Goal: Task Accomplishment & Management: Use online tool/utility

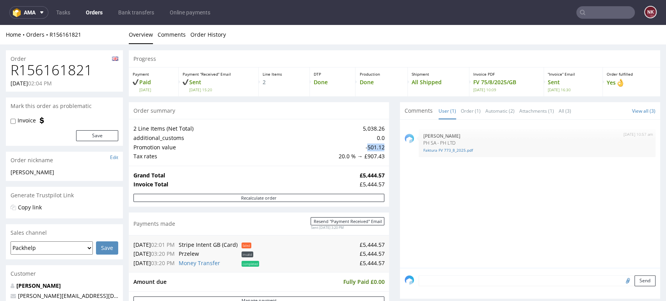
drag, startPoint x: 636, startPoint y: 246, endPoint x: 606, endPoint y: 231, distance: 33.5
click at [636, 246] on div "19th Aug 25 | 10:57 am Aleksandra Łętowska PH SA - PH LTD Faktura FV 773_8_2025…" at bounding box center [531, 195] width 255 height 143
click at [388, 181] on div "Progress Payment Paid Fri 01 Aug Payment “Received” Email Sent Fri 1 Aug 15:20 …" at bounding box center [394, 303] width 531 height 507
click at [605, 15] on input "text" at bounding box center [605, 12] width 58 height 12
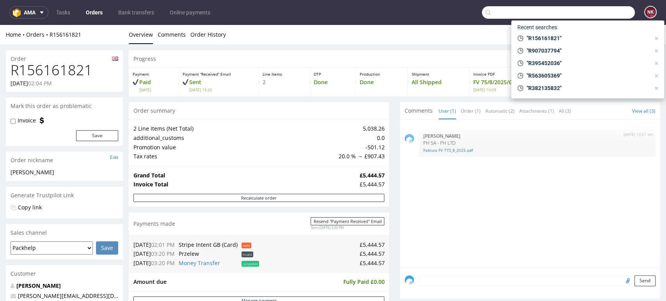
paste input "R156161821"
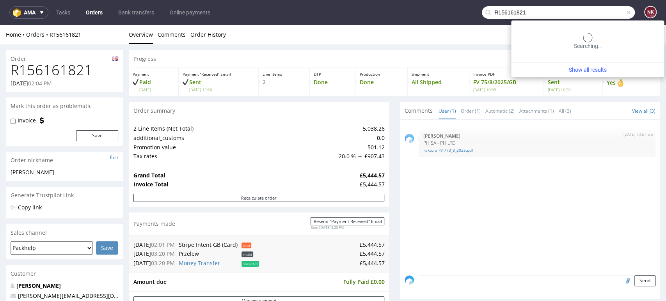
type input "R156161821"
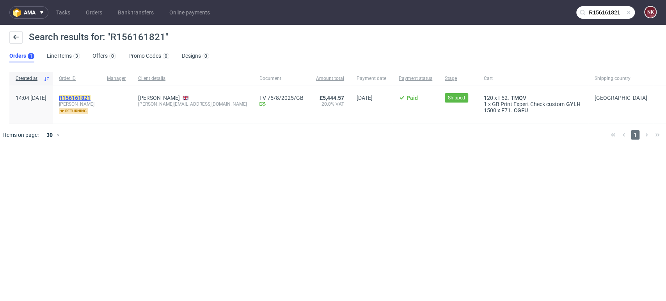
click at [90, 97] on mark "R156161821" at bounding box center [75, 98] width 32 height 6
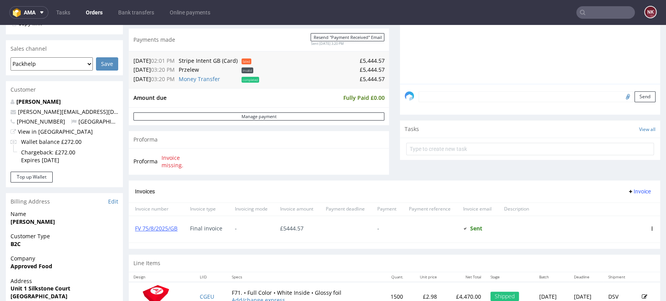
scroll to position [303, 0]
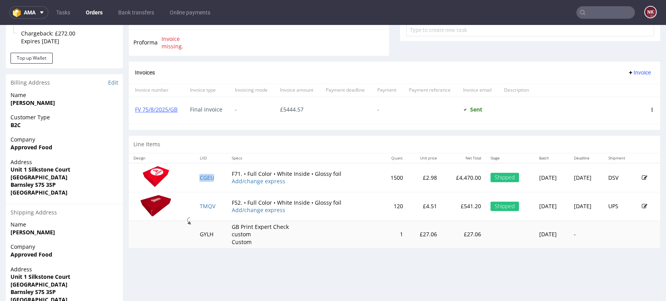
click at [212, 184] on td "CGEU" at bounding box center [211, 177] width 32 height 29
click at [611, 16] on input "text" at bounding box center [605, 12] width 58 height 12
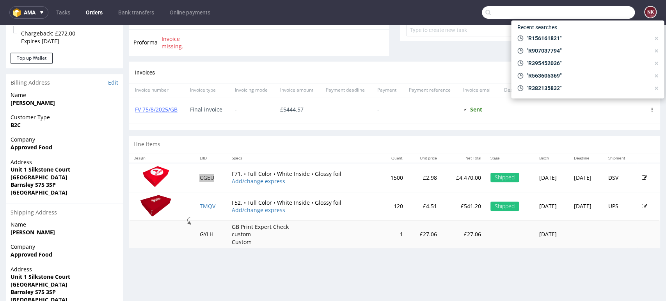
paste input "R841495108"
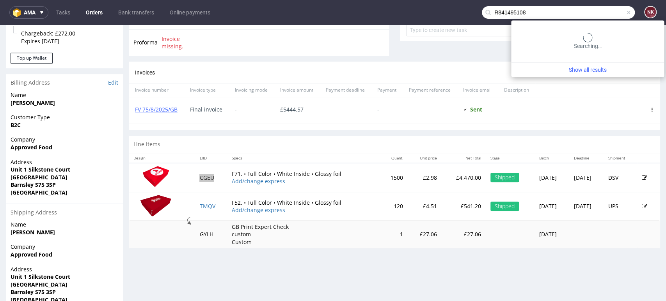
type input "R841495108"
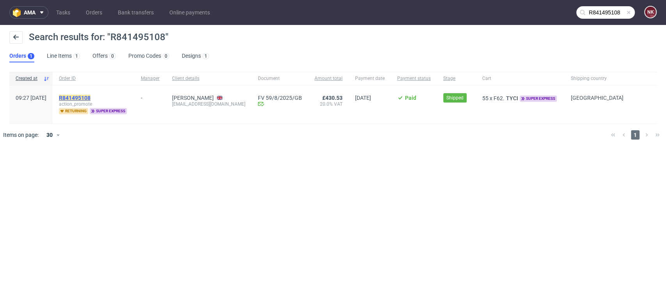
click at [90, 98] on mark "R841495108" at bounding box center [75, 98] width 32 height 6
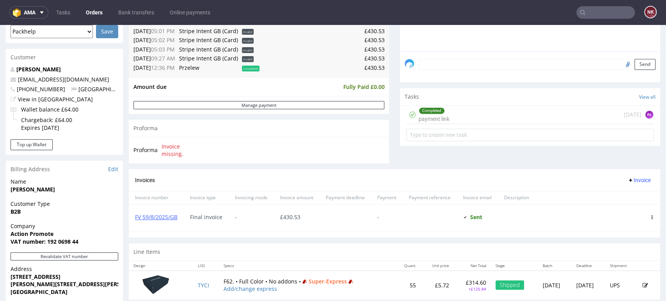
scroll to position [303, 0]
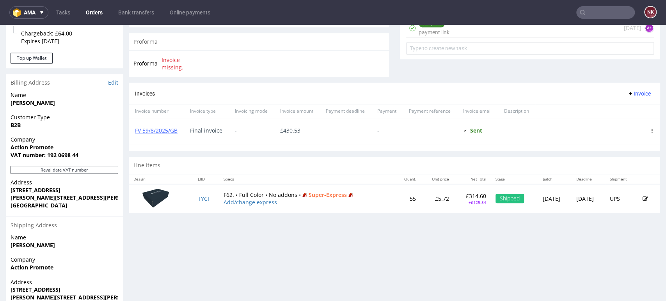
click at [458, 196] on p "£314.60" at bounding box center [472, 196] width 28 height 8
drag, startPoint x: 460, startPoint y: 204, endPoint x: 440, endPoint y: 196, distance: 21.7
click at [453, 196] on td "£314.60 +£125.84" at bounding box center [471, 198] width 37 height 29
copy td "£314.60 +£125.84"
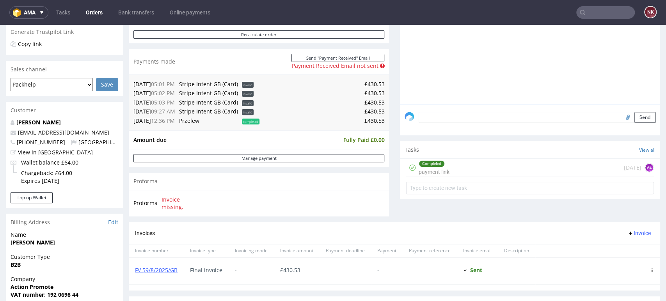
scroll to position [87, 0]
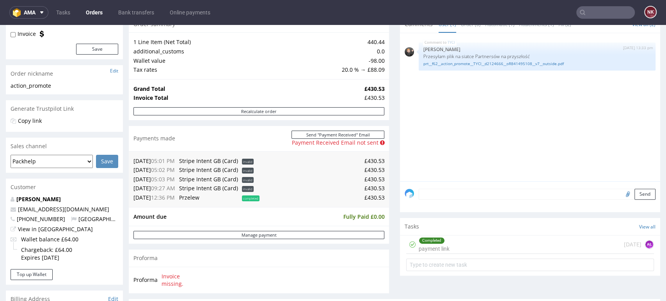
click at [374, 62] on td "-98.00" at bounding box center [361, 60] width 45 height 9
copy td "98.00"
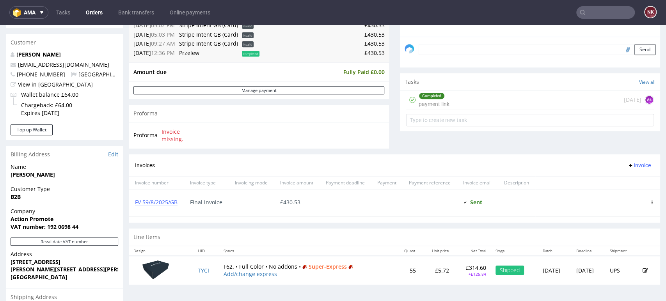
scroll to position [216, 0]
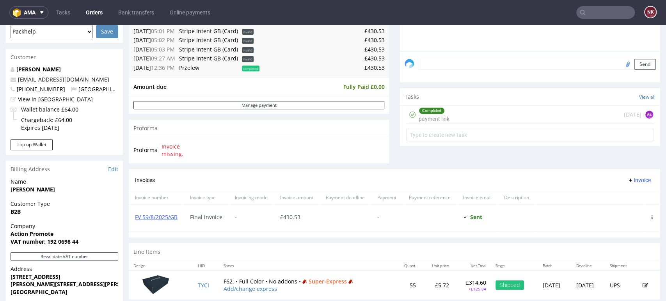
click at [593, 19] on nav "ama Tasks Orders Bank transfers Online payments NK" at bounding box center [333, 12] width 666 height 25
click at [595, 14] on input "text" at bounding box center [605, 12] width 58 height 12
paste input "R188871367"
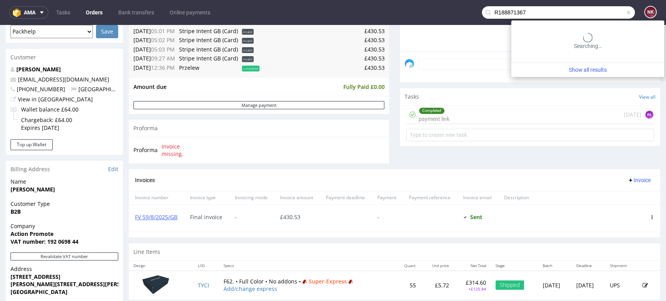
type input "R188871367"
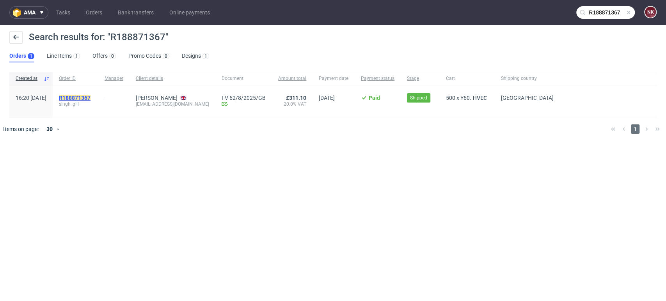
click at [90, 96] on mark "R188871367" at bounding box center [75, 98] width 32 height 6
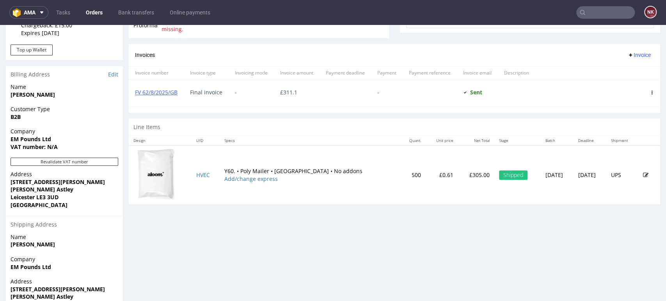
scroll to position [260, 0]
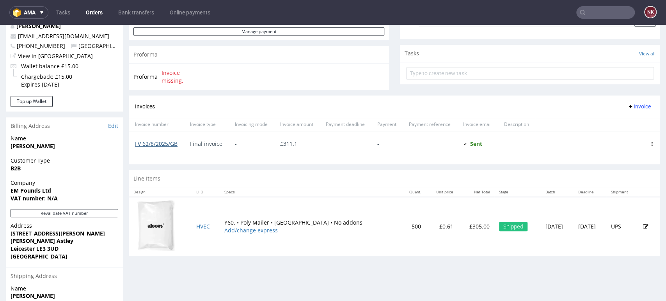
click at [148, 143] on link "FV 62/8/2025/GB" at bounding box center [156, 143] width 42 height 7
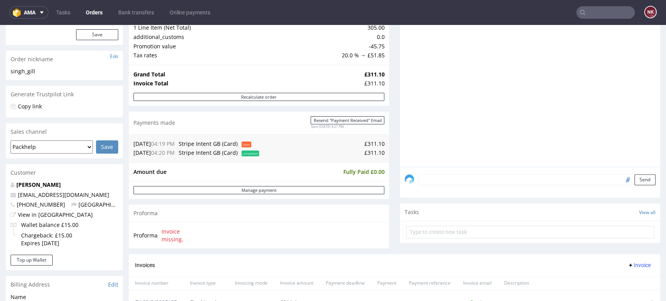
scroll to position [87, 0]
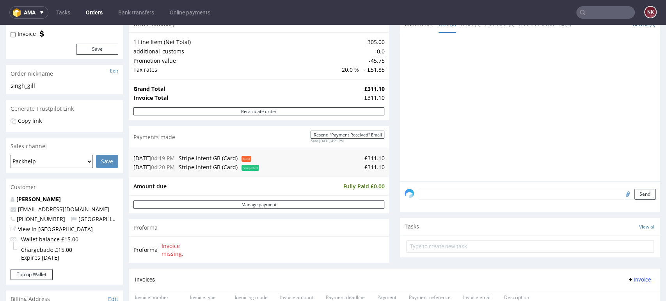
click at [593, 9] on input "text" at bounding box center [605, 12] width 58 height 12
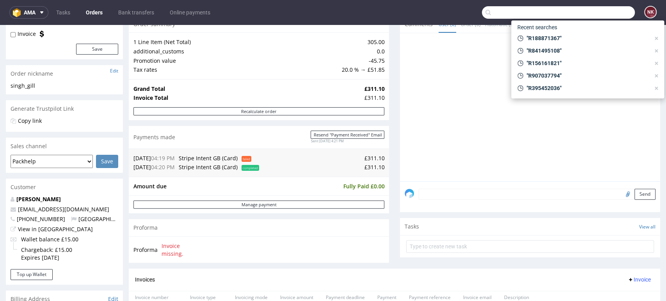
paste input "R848248825"
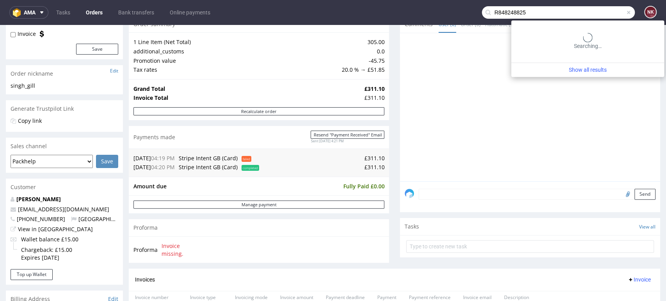
type input "R848248825"
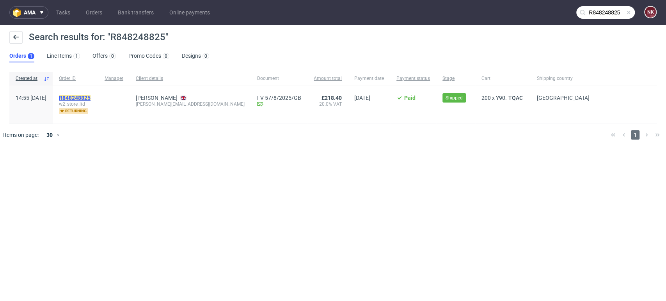
click at [90, 98] on mark "R848248825" at bounding box center [75, 98] width 32 height 6
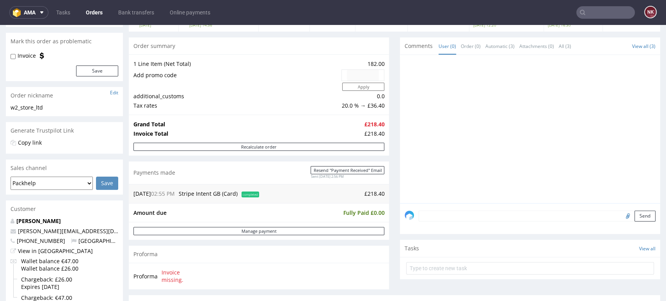
scroll to position [346, 0]
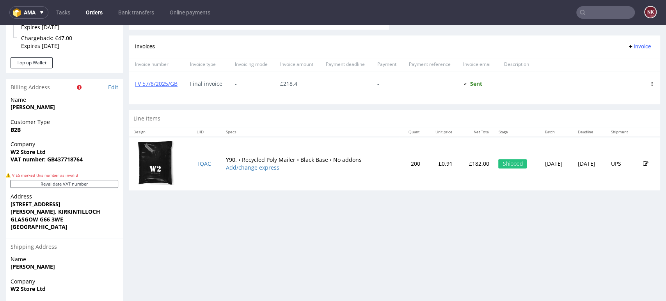
click at [462, 164] on p "£182.00" at bounding box center [475, 164] width 27 height 8
copy p "182.00"
click at [602, 18] on input "text" at bounding box center [605, 12] width 58 height 12
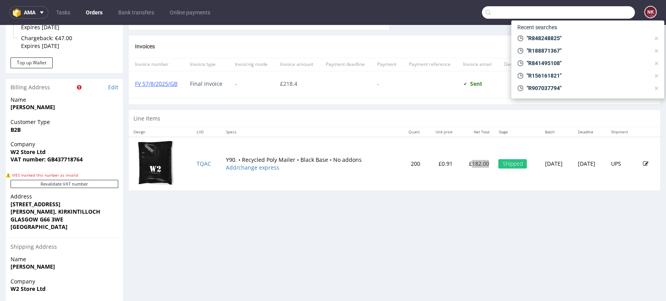
paste input "R180001375"
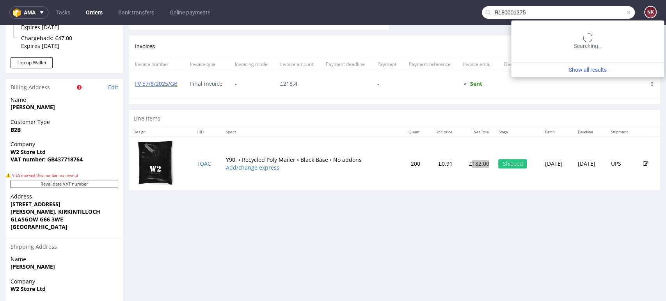
type input "R180001375"
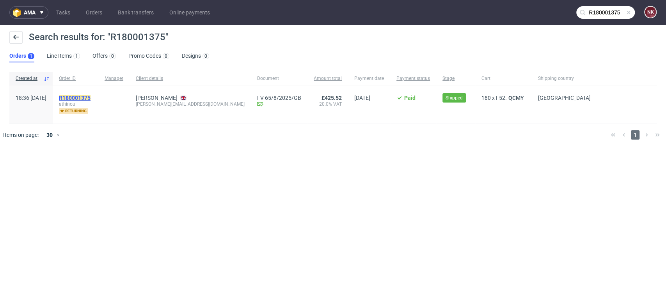
click at [90, 98] on mark "R180001375" at bounding box center [75, 98] width 32 height 6
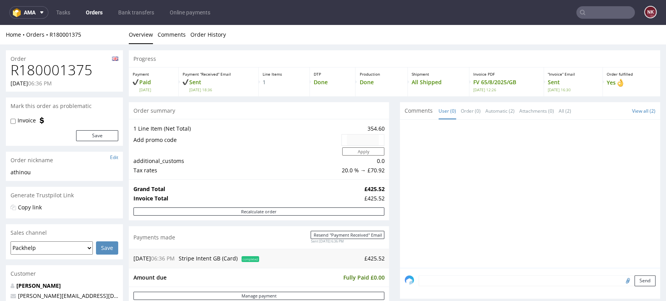
click at [614, 202] on div at bounding box center [531, 195] width 255 height 143
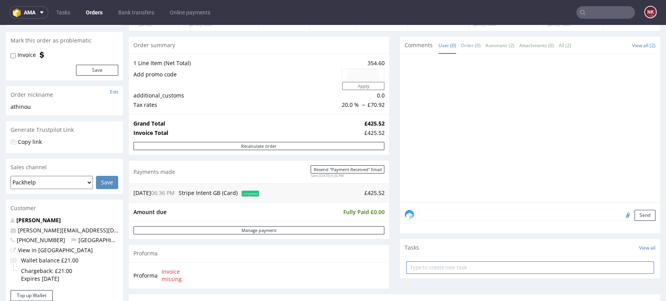
scroll to position [216, 0]
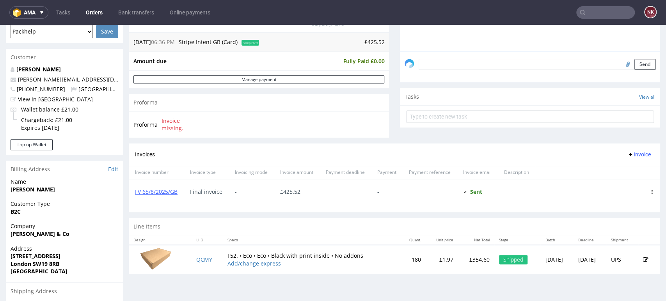
click at [462, 260] on p "£354.60" at bounding box center [475, 260] width 27 height 8
copy p "354.60"
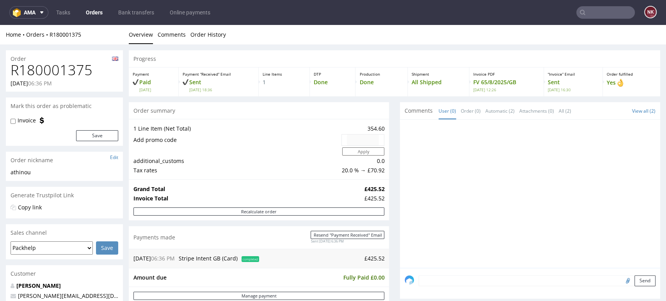
click at [611, 235] on div at bounding box center [531, 195] width 255 height 143
click at [602, 11] on input "text" at bounding box center [605, 12] width 58 height 12
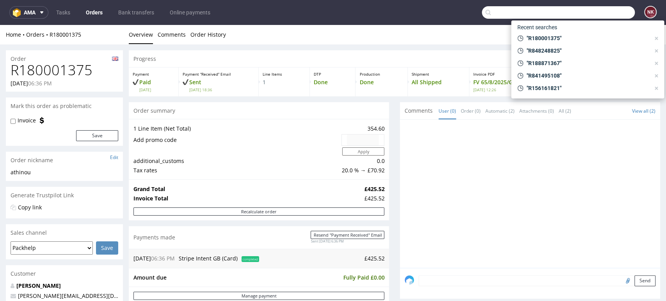
paste input "R049309750"
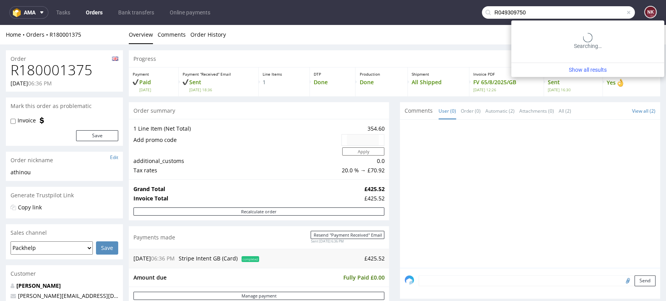
type input "R049309750"
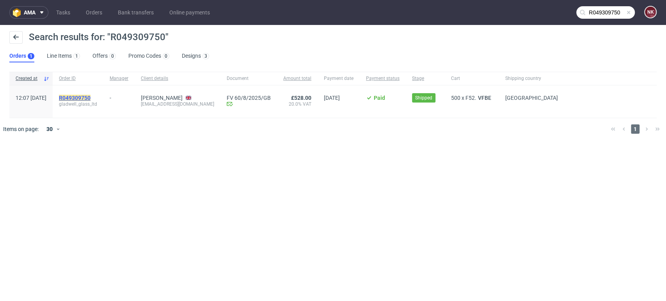
click at [89, 99] on mark "R049309750" at bounding box center [75, 98] width 32 height 6
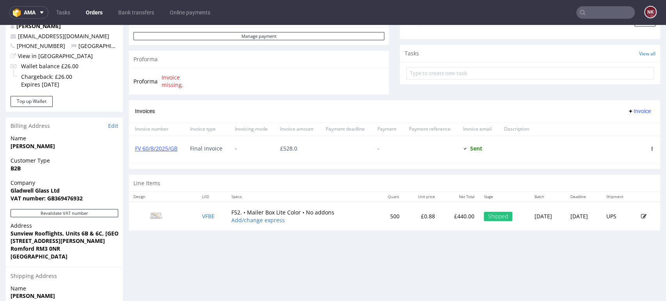
scroll to position [303, 0]
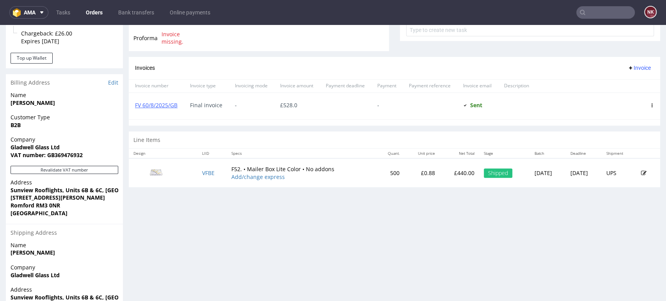
click at [444, 173] on p "£440.00" at bounding box center [459, 173] width 30 height 8
copy p "440.00"
click at [609, 14] on input "text" at bounding box center [605, 12] width 58 height 12
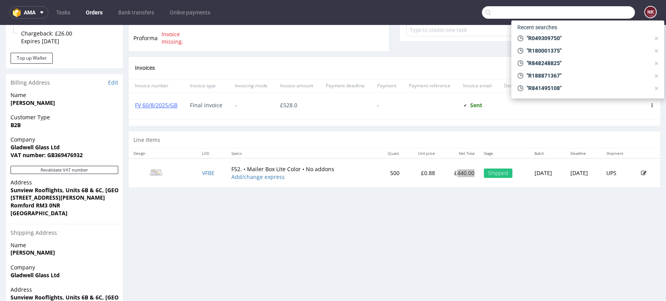
paste input "R138114357"
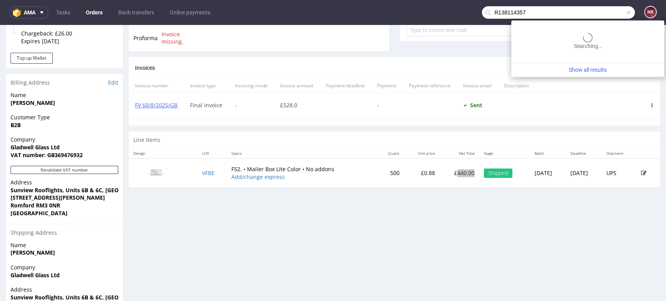
type input "R138114357"
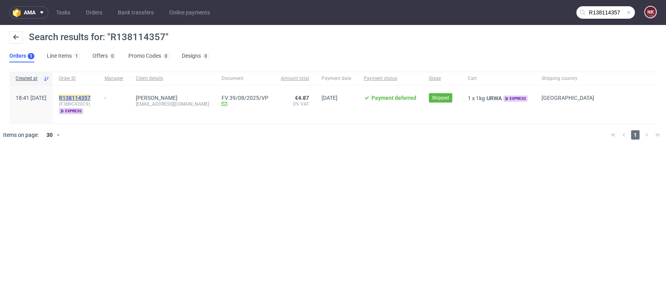
click at [90, 95] on mark "R138114357" at bounding box center [75, 98] width 32 height 6
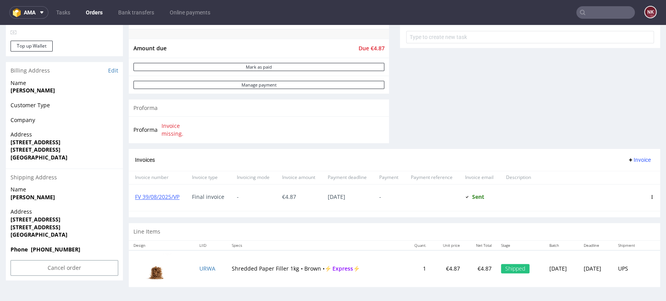
scroll to position [296, 0]
click at [634, 17] on div "NK" at bounding box center [645, 13] width 22 height 14
click at [621, 12] on input "text" at bounding box center [605, 12] width 58 height 12
paste input "R128337042"
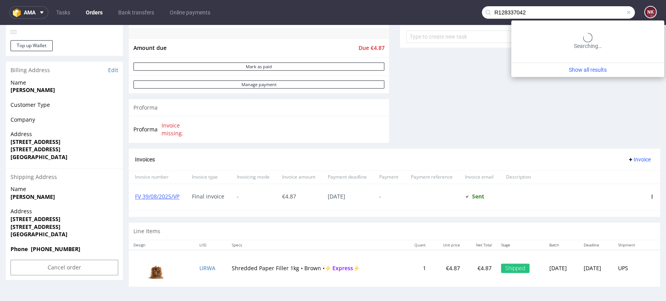
type input "R128337042"
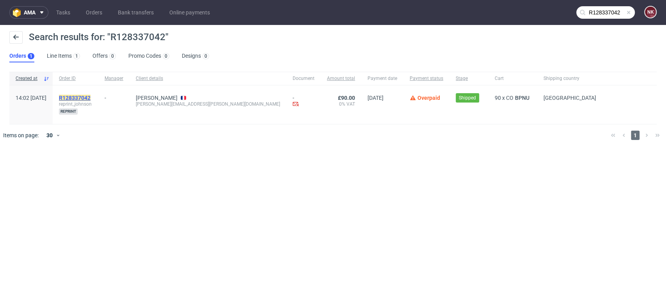
click at [90, 96] on mark "R128337042" at bounding box center [75, 98] width 32 height 6
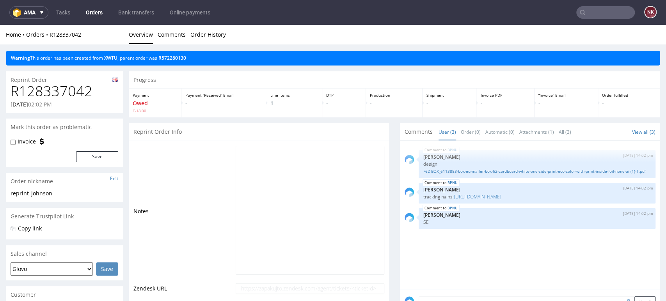
click at [611, 31] on ul "Overview Comments Order History" at bounding box center [394, 35] width 531 height 8
click at [174, 60] on link "R572280130" at bounding box center [172, 58] width 28 height 7
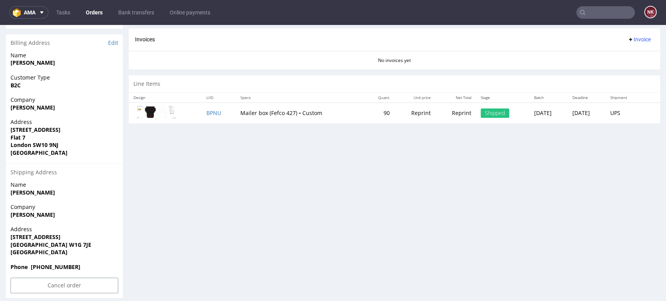
scroll to position [262, 0]
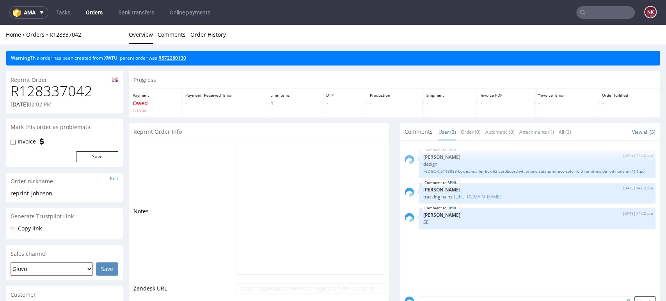
click at [181, 56] on link "R572280130" at bounding box center [172, 58] width 28 height 7
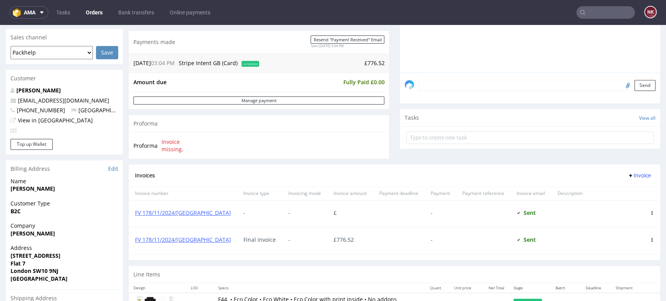
scroll to position [349, 0]
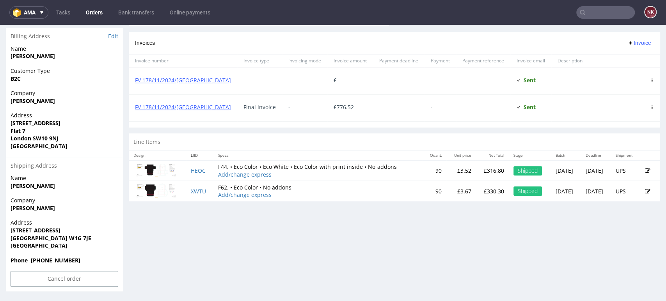
click at [480, 193] on p "£330.30" at bounding box center [492, 192] width 24 height 8
copy p "330.30"
click at [601, 9] on input "text" at bounding box center [605, 12] width 58 height 12
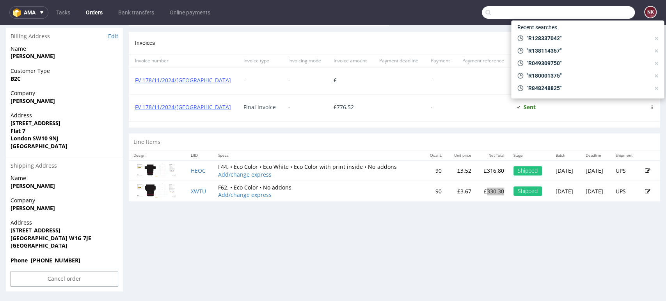
paste input "R792971480"
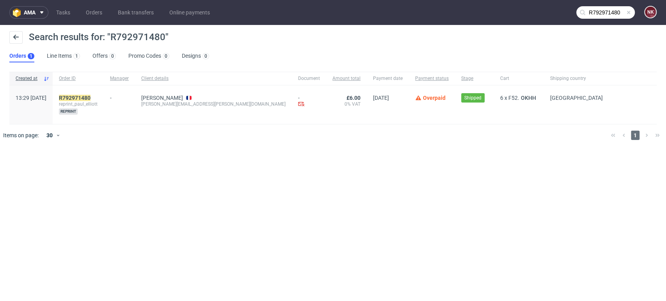
drag, startPoint x: 622, startPoint y: 71, endPoint x: 615, endPoint y: 63, distance: 10.5
click at [622, 71] on div "Created at Order ID Manager Client details Document Amount total Payment date P…" at bounding box center [333, 109] width 666 height 81
click at [609, 11] on input "R792971480" at bounding box center [605, 12] width 58 height 12
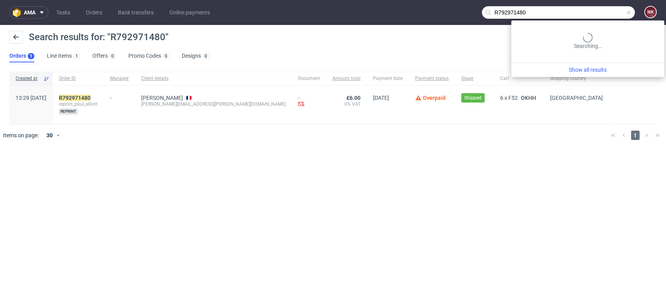
drag, startPoint x: 540, startPoint y: 12, endPoint x: 420, endPoint y: 11, distance: 120.1
click at [421, 12] on nav "ama Tasks Orders Bank transfers Online payments R792971480 NK" at bounding box center [333, 12] width 666 height 25
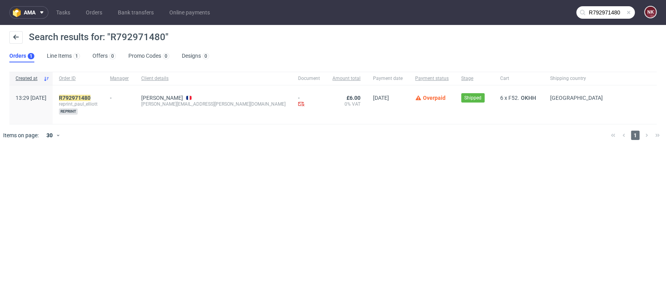
paste input "216428127"
type input "R216428127"
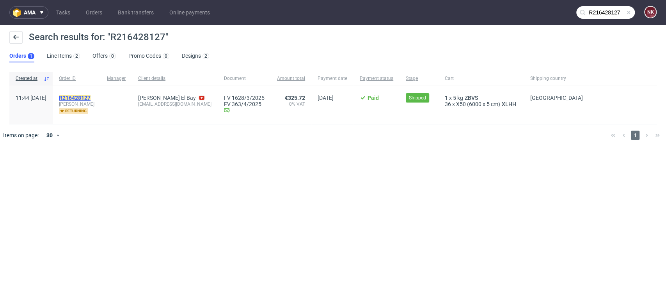
click at [90, 99] on mark "R216428127" at bounding box center [75, 98] width 32 height 6
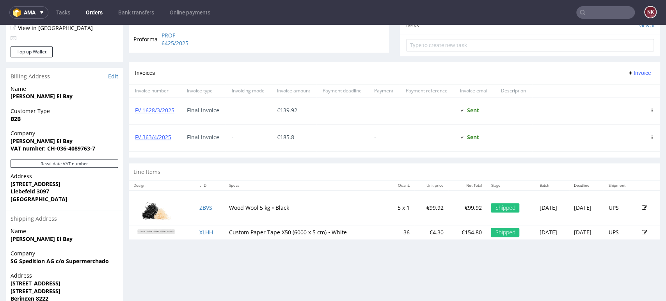
scroll to position [303, 0]
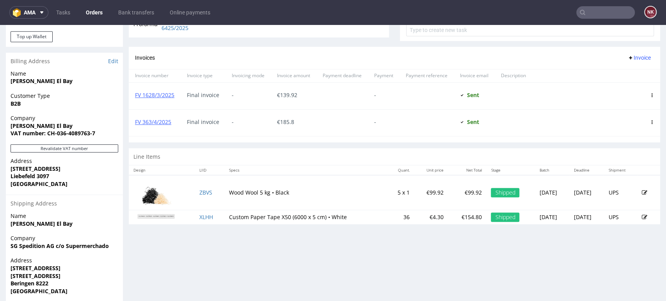
click at [605, 262] on div "Progress Payment Paid Mon 17 Mar Payment “Received” Email Sent Mon 17 Mar 11:46…" at bounding box center [394, 41] width 531 height 589
click at [621, 238] on div "Progress Payment Paid Mon 17 Mar Payment “Received” Email Sent Mon 17 Mar 11:46…" at bounding box center [394, 41] width 531 height 589
click at [453, 193] on p "€99.92" at bounding box center [467, 193] width 28 height 8
copy p "99.92"
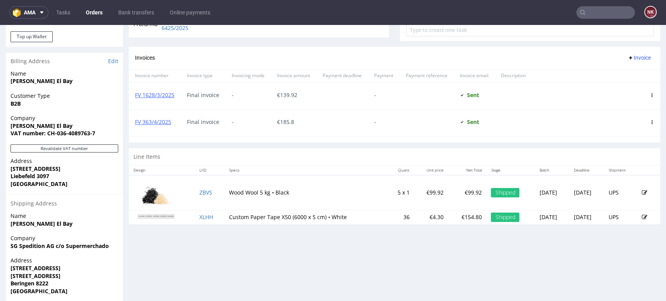
click at [610, 254] on div "Progress Payment Paid Mon 17 Mar Payment “Received” Email Sent Mon 17 Mar 11:46…" at bounding box center [394, 41] width 531 height 589
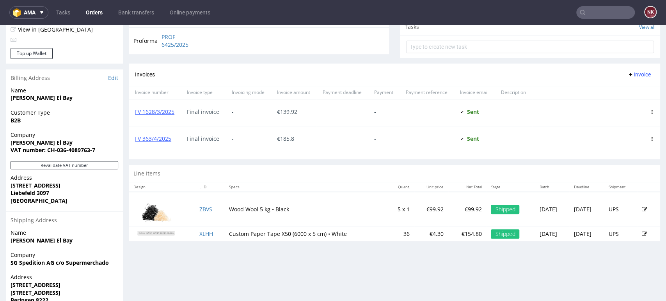
scroll to position [260, 0]
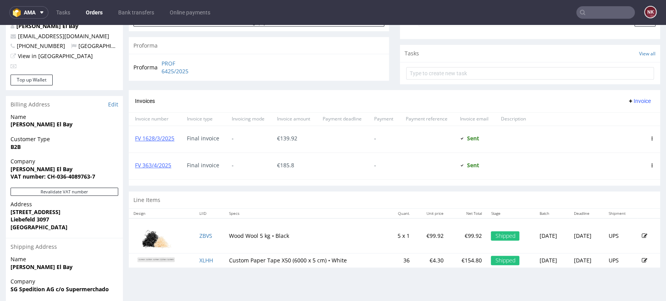
click at [622, 140] on div at bounding box center [588, 139] width 112 height 27
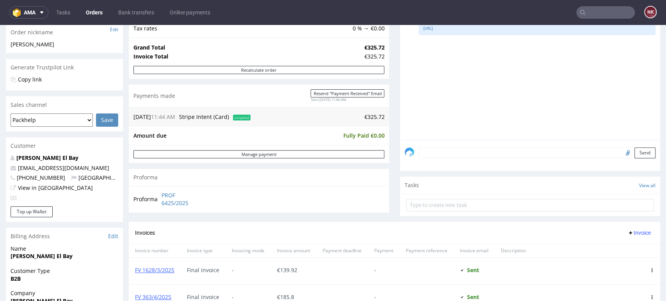
scroll to position [130, 0]
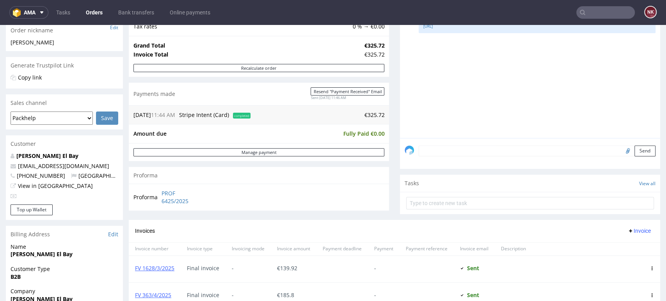
click at [618, 116] on div "XLHH 17th Mar 25 | 14:51 pm Katarzyna Rokita Can you please use the attached lo…" at bounding box center [531, 66] width 255 height 143
click at [613, 56] on div "XLHH 17th Mar 25 | 14:51 pm Katarzyna Rokita Can you please use the attached lo…" at bounding box center [531, 66] width 255 height 143
click at [603, 12] on input "text" at bounding box center [605, 12] width 58 height 12
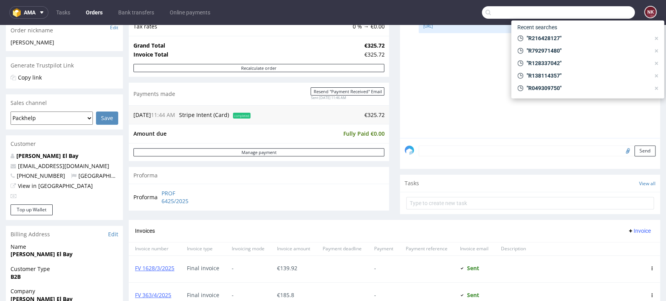
paste input "R567539525"
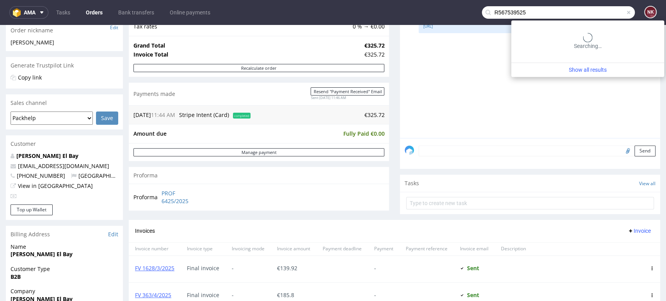
type input "R567539525"
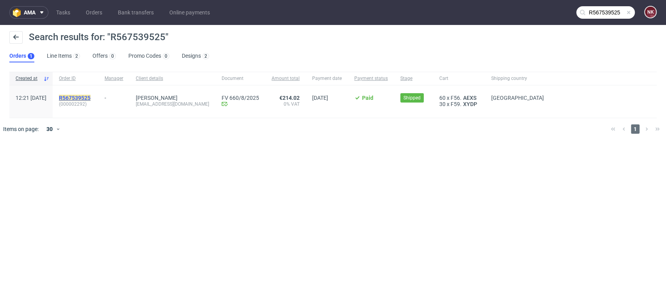
click at [90, 96] on mark "R567539525" at bounding box center [75, 98] width 32 height 6
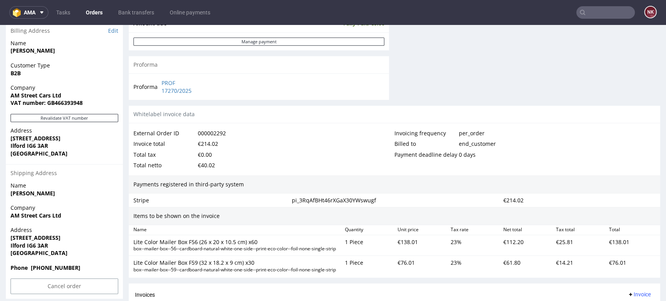
scroll to position [390, 0]
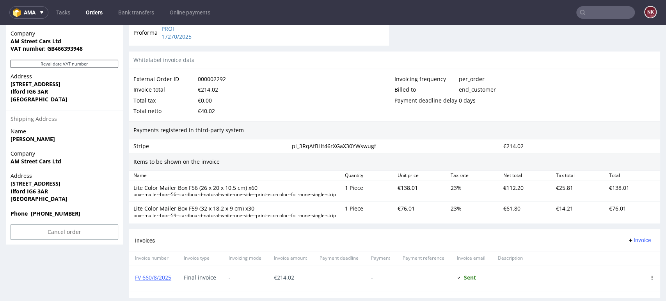
click at [627, 155] on div "Items to be shown on the invoice" at bounding box center [394, 162] width 531 height 18
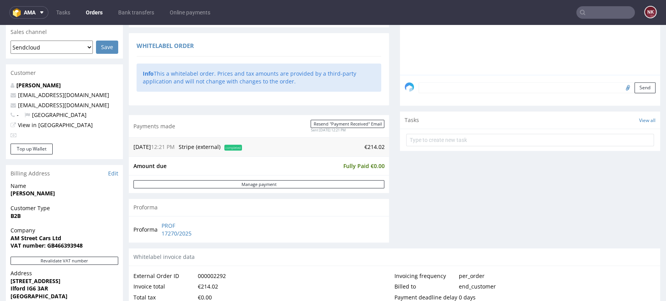
scroll to position [260, 0]
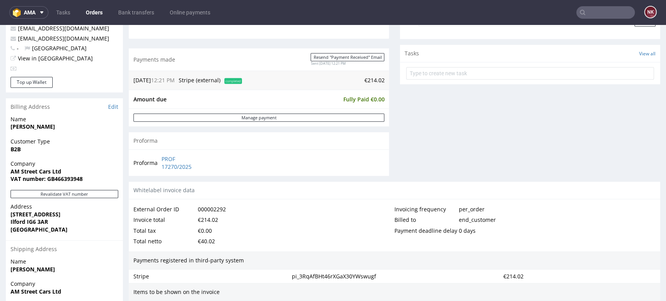
click at [617, 176] on div "Comments User (0) Order (0) Automatic (4) Attachments (0) All (4) View all (4) …" at bounding box center [530, 11] width 260 height 339
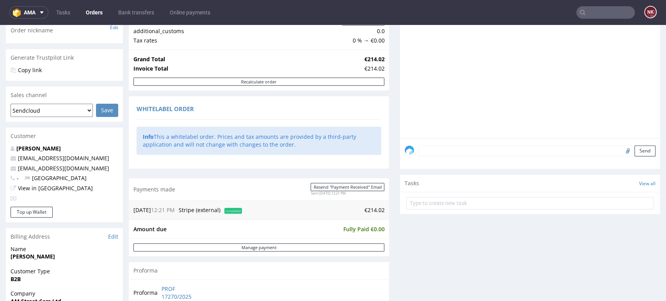
scroll to position [0, 0]
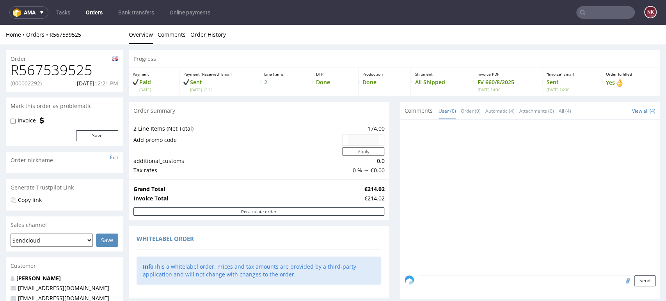
click at [591, 11] on input "text" at bounding box center [605, 12] width 58 height 12
paste input "R700526939"
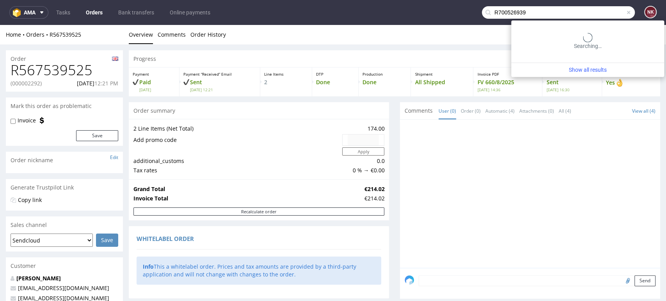
type input "R700526939"
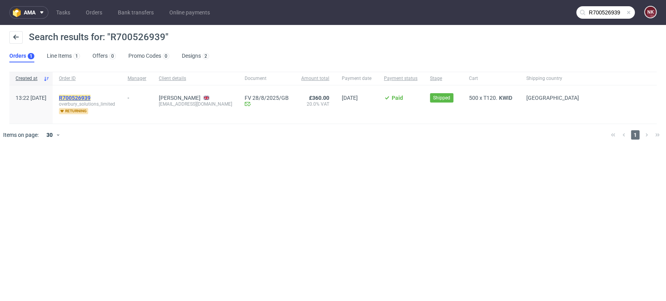
click at [90, 98] on mark "R700526939" at bounding box center [75, 98] width 32 height 6
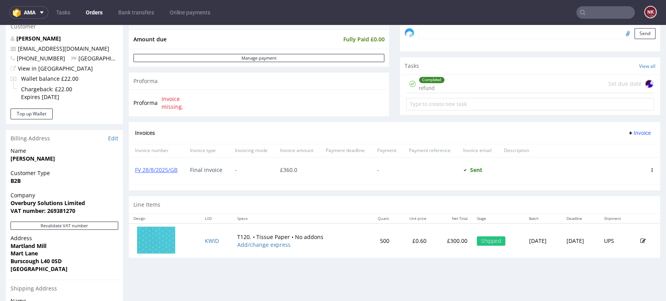
scroll to position [260, 0]
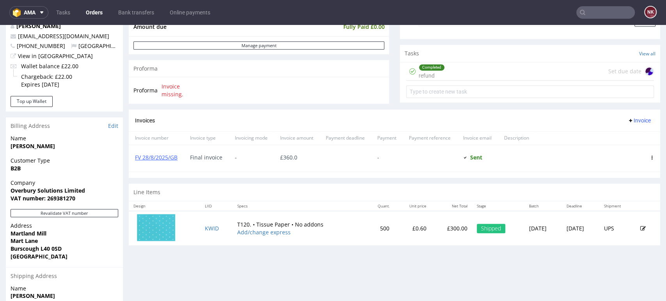
click at [435, 228] on p "£300.00" at bounding box center [451, 229] width 32 height 8
copy p "300.00"
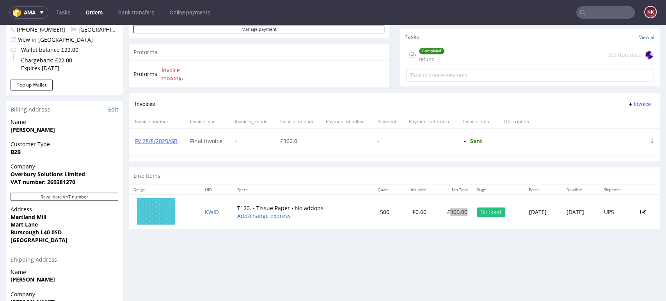
scroll to position [303, 0]
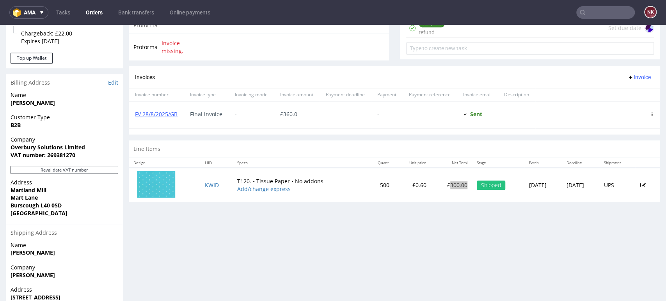
click at [588, 12] on input "text" at bounding box center [605, 12] width 58 height 12
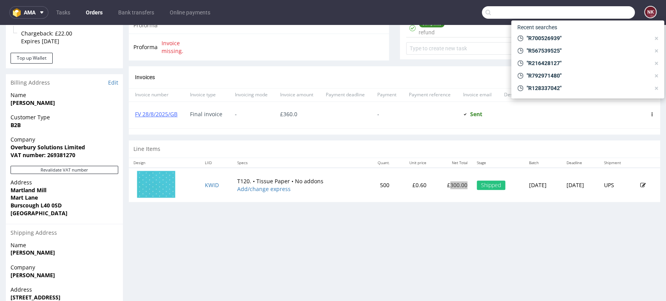
paste input "R567539525"
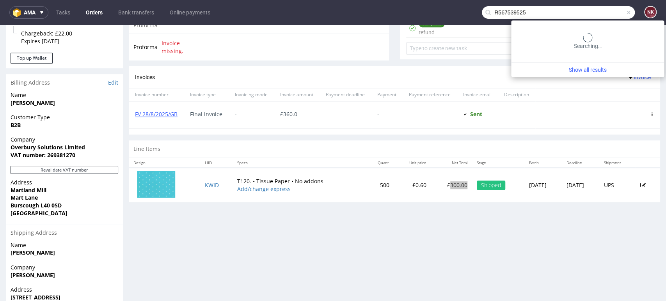
type input "R567539525"
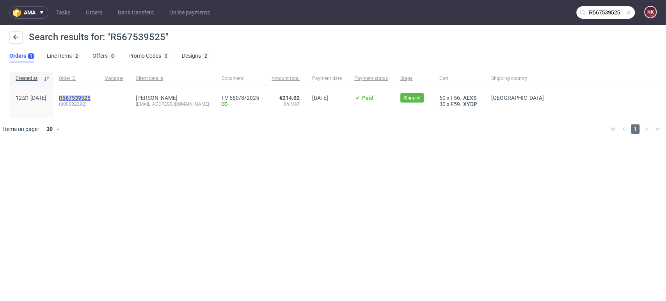
click at [90, 99] on mark "R567539525" at bounding box center [75, 98] width 32 height 6
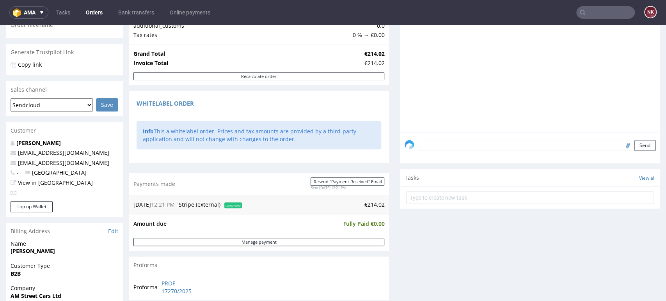
scroll to position [130, 0]
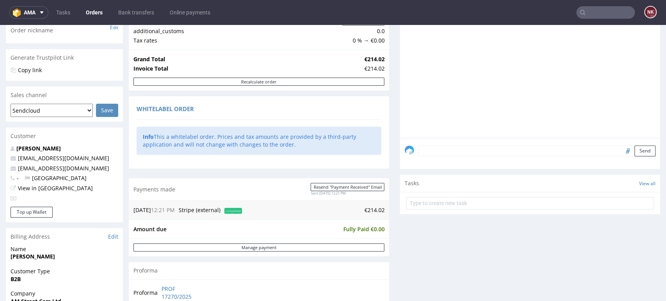
click at [624, 227] on div "Comments User (0) Order (0) Automatic (4) Attachments (0) All (4) View all (4) …" at bounding box center [530, 141] width 260 height 339
click at [593, 12] on input "text" at bounding box center [605, 12] width 58 height 12
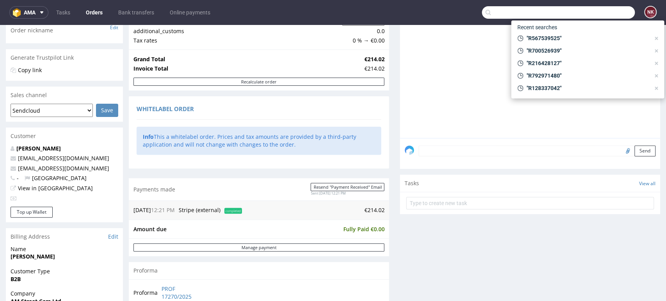
paste input "R639083998"
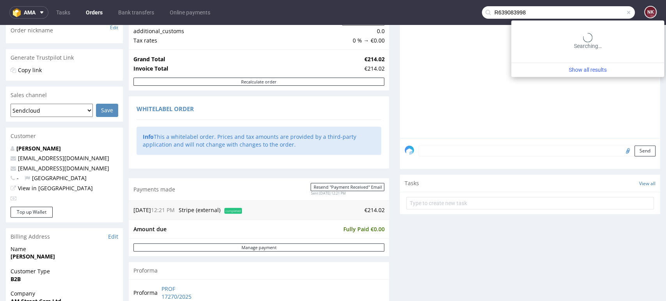
type input "R639083998"
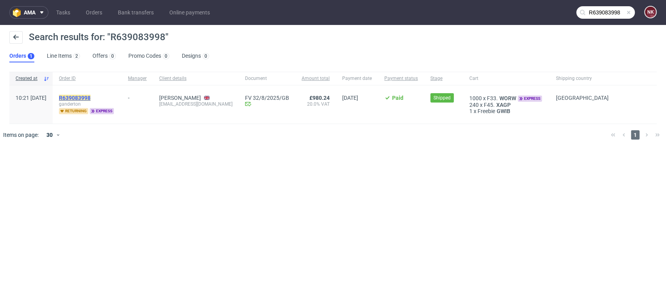
click at [90, 96] on mark "R639083998" at bounding box center [75, 98] width 32 height 6
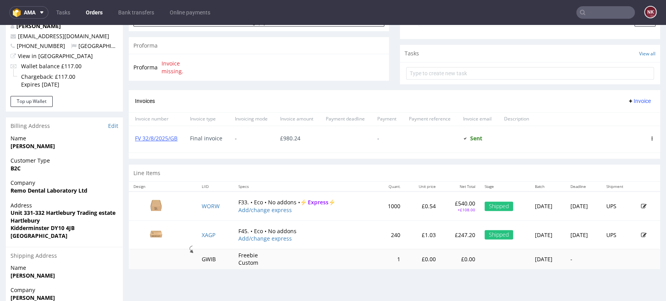
scroll to position [43, 0]
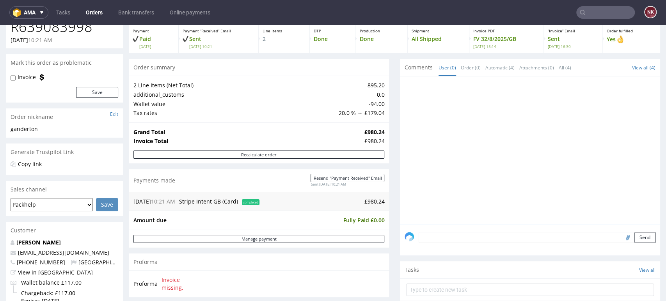
click at [602, 9] on input "text" at bounding box center [605, 12] width 58 height 12
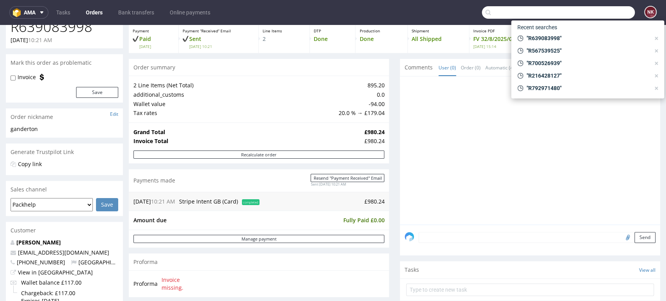
paste input "R060473050"
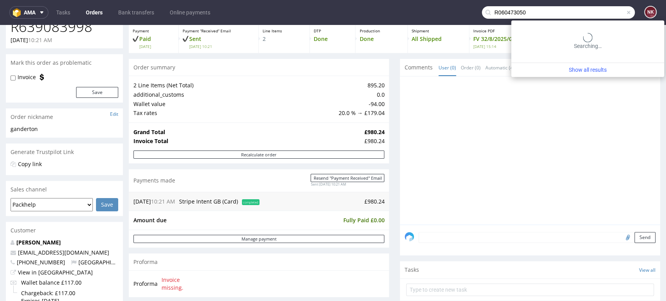
type input "R060473050"
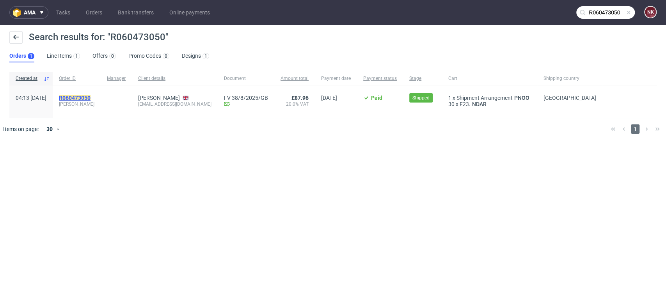
click at [90, 98] on mark "R060473050" at bounding box center [75, 98] width 32 height 6
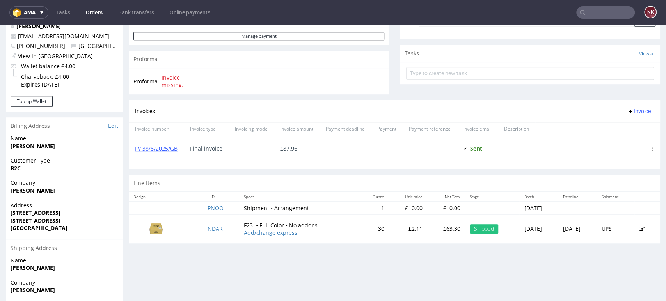
scroll to position [303, 0]
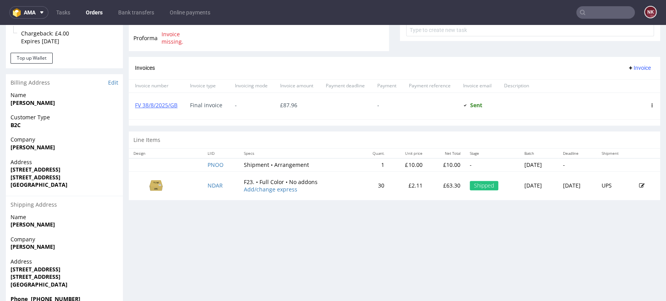
click at [431, 186] on p "£63.30" at bounding box center [445, 186] width 29 height 8
copy p "63.30"
click at [586, 12] on input "text" at bounding box center [605, 12] width 58 height 12
paste input "R639083998"
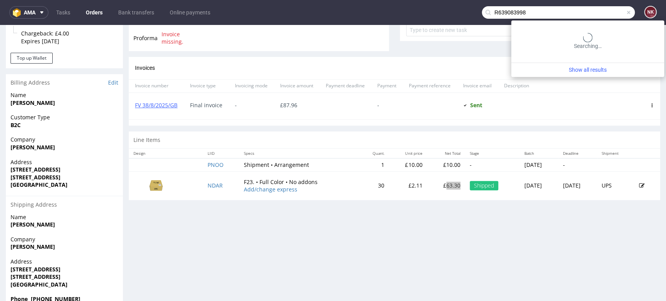
type input "R639083998"
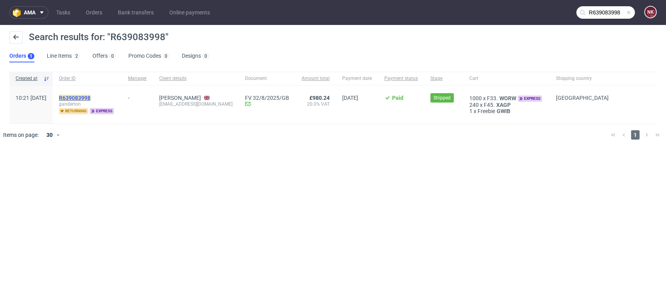
click at [90, 99] on mark "R639083998" at bounding box center [75, 98] width 32 height 6
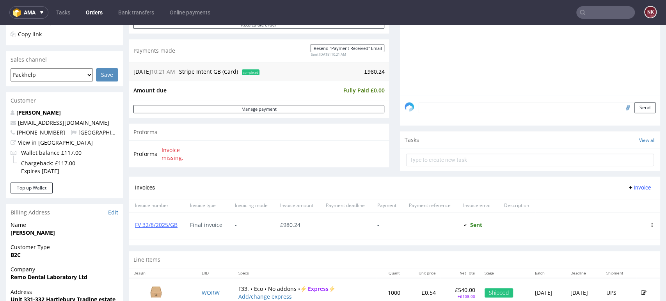
scroll to position [260, 0]
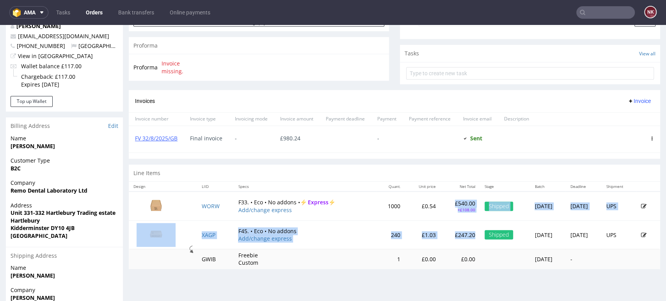
drag, startPoint x: 447, startPoint y: 231, endPoint x: 425, endPoint y: 202, distance: 36.7
click at [425, 202] on tbody "WORW F33. • Eco • No addons • Express Add/change express 1000 £0.54 £540.00 +£1…" at bounding box center [394, 230] width 531 height 78
click at [440, 214] on td "£540.00 +£108.00" at bounding box center [459, 205] width 39 height 29
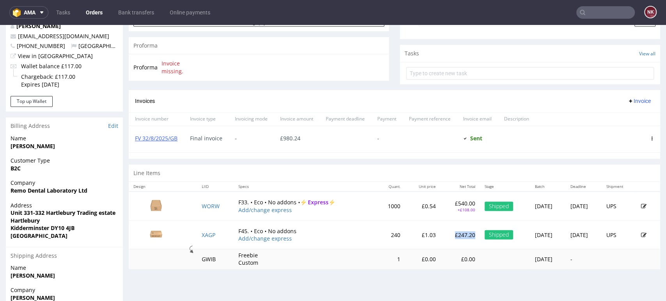
drag, startPoint x: 446, startPoint y: 234, endPoint x: 425, endPoint y: 232, distance: 21.1
click at [440, 232] on td "£247.20" at bounding box center [459, 235] width 39 height 28
copy p "£247.20"
click at [426, 137] on div at bounding box center [429, 139] width 54 height 27
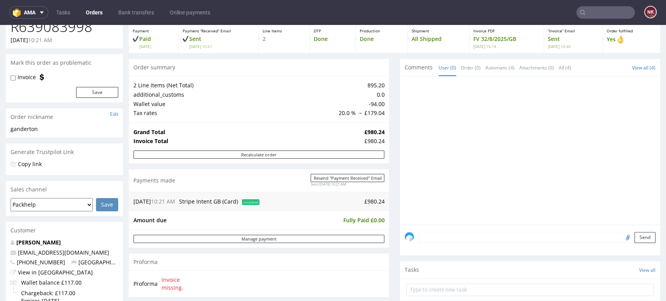
click at [602, 13] on input "text" at bounding box center [605, 12] width 58 height 12
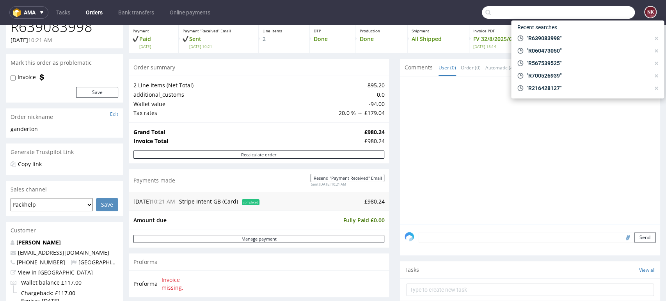
paste input "R532777791"
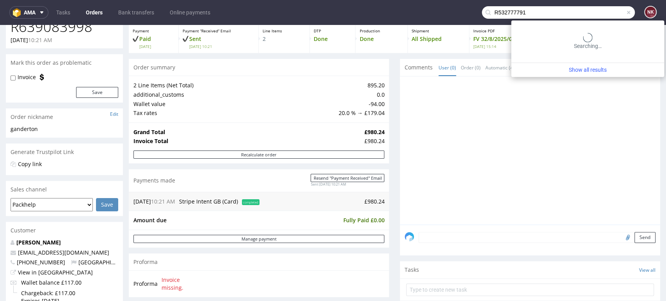
type input "R532777791"
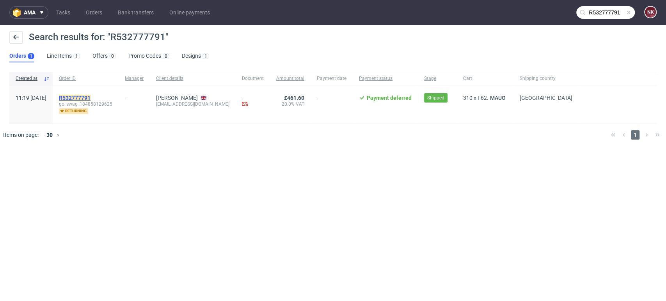
click at [90, 97] on mark "R532777791" at bounding box center [75, 98] width 32 height 6
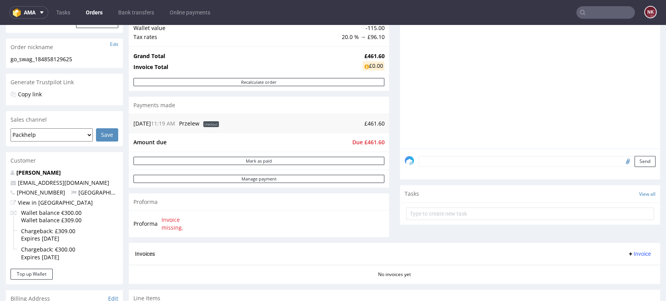
scroll to position [216, 0]
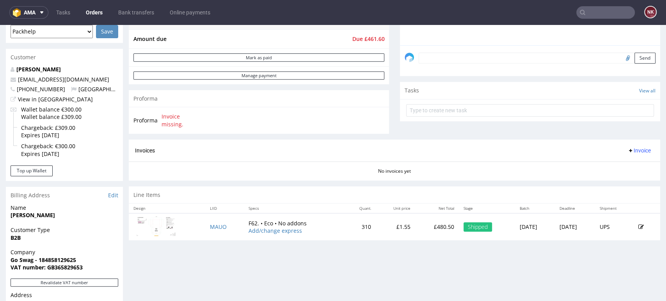
click at [420, 227] on p "£480.50" at bounding box center [437, 227] width 35 height 8
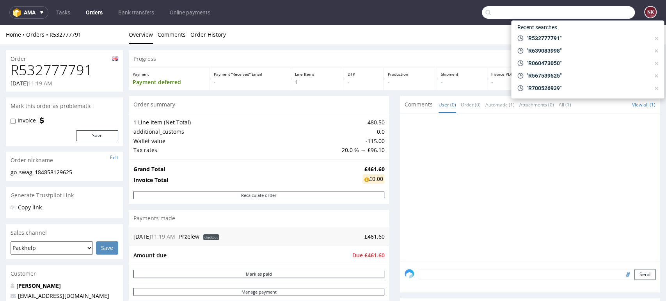
click at [600, 14] on input "text" at bounding box center [558, 12] width 153 height 12
paste input "R801965028"
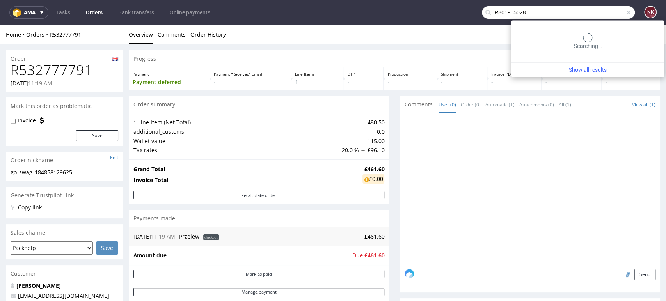
type input "R801965028"
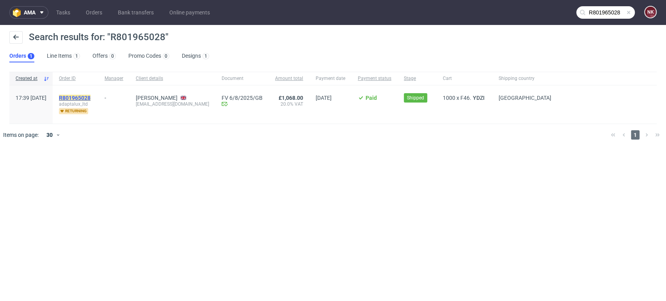
click at [90, 97] on mark "R801965028" at bounding box center [75, 98] width 32 height 6
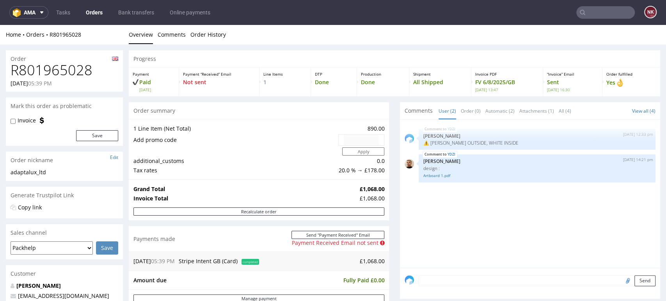
click at [387, 227] on div "Progress Payment Paid Mon 28 Jul Payment “Received” Email Not sent Line Items 1…" at bounding box center [394, 288] width 531 height 476
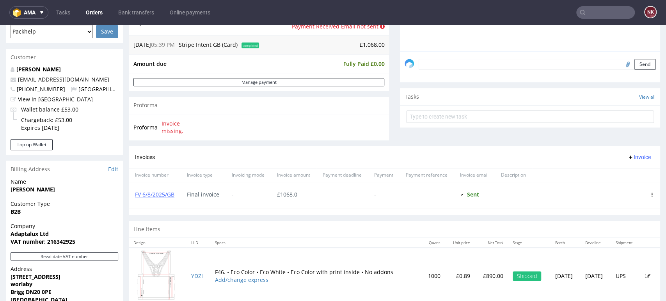
scroll to position [303, 0]
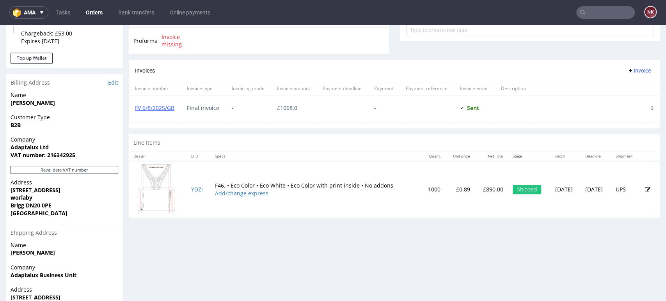
click at [479, 188] on p "£890.00" at bounding box center [491, 190] width 24 height 8
drag, startPoint x: 611, startPoint y: 19, endPoint x: 610, endPoint y: 12, distance: 7.1
click at [611, 19] on nav "ama Tasks Orders Bank transfers Online payments NK" at bounding box center [333, 12] width 666 height 25
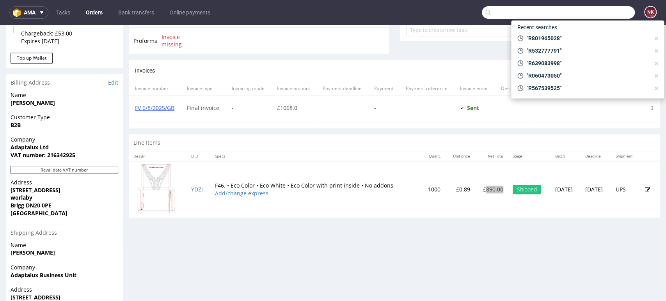
click at [610, 12] on input "text" at bounding box center [558, 12] width 153 height 12
paste input "R002189535"
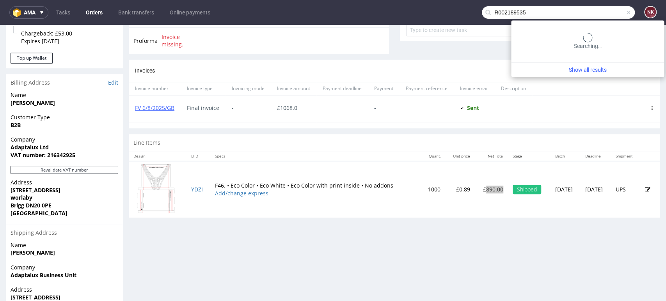
type input "R002189535"
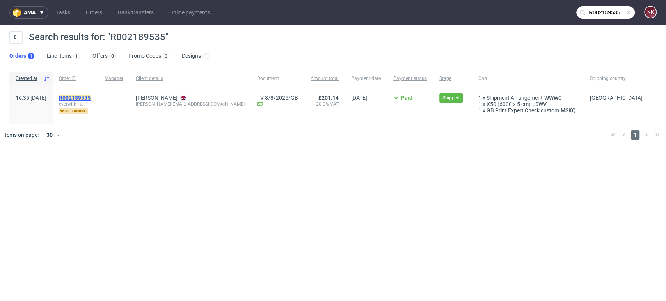
click at [90, 95] on mark "R002189535" at bounding box center [75, 98] width 32 height 6
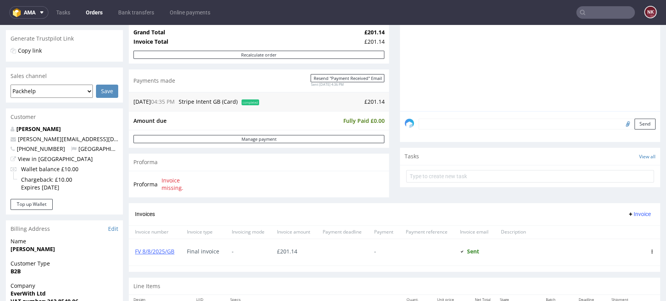
scroll to position [260, 0]
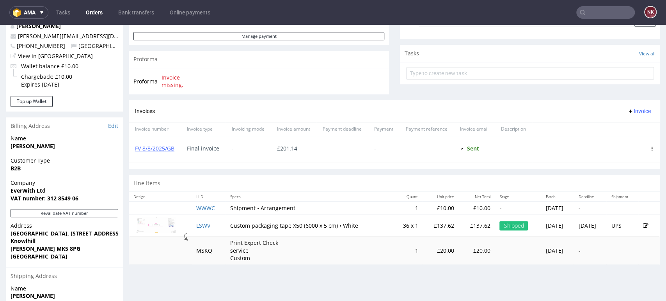
click at [463, 222] on p "£137.62" at bounding box center [476, 226] width 27 height 8
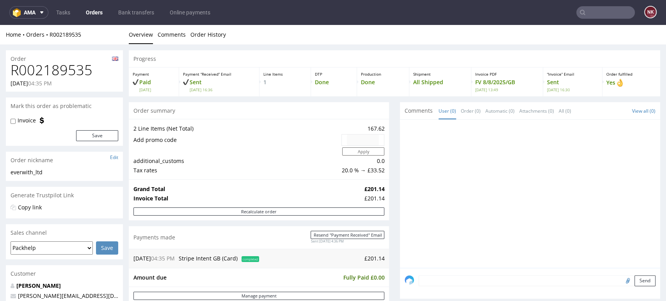
scroll to position [216, 0]
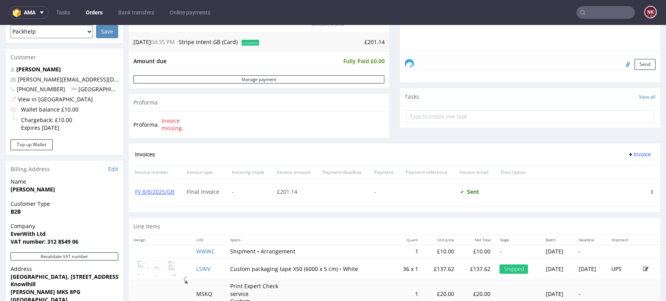
click at [404, 184] on div at bounding box center [426, 192] width 54 height 27
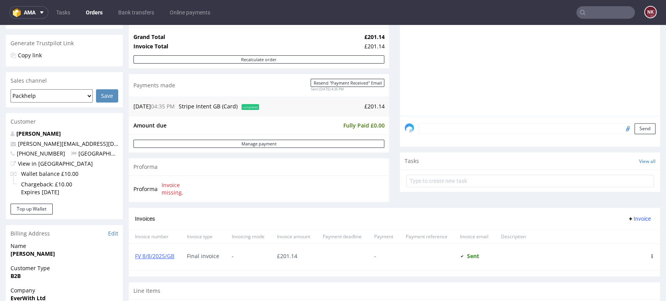
scroll to position [260, 0]
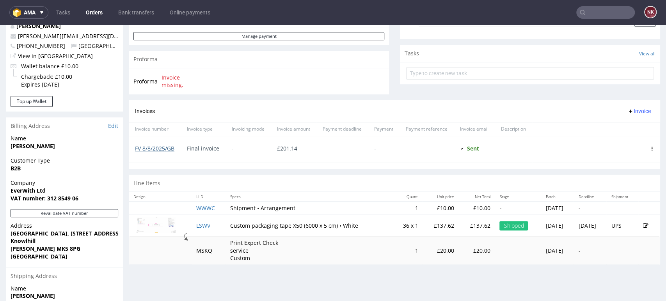
click at [154, 147] on link "FV 8/8/2025/GB" at bounding box center [154, 148] width 39 height 7
click at [393, 194] on th "Quant." at bounding box center [408, 197] width 30 height 10
click at [586, 9] on input "text" at bounding box center [605, 12] width 58 height 12
paste input "R976343521"
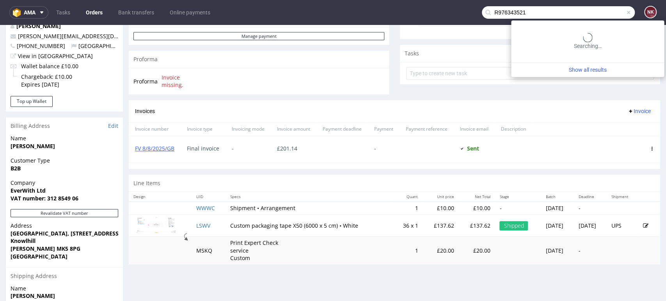
type input "R976343521"
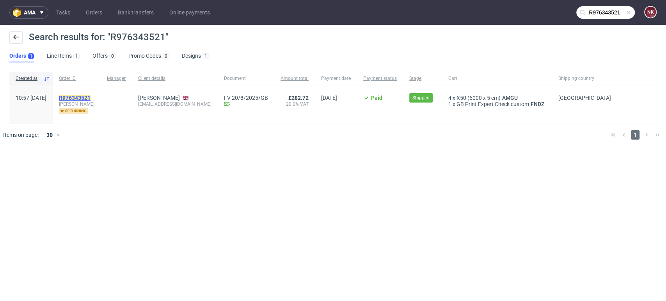
click at [83, 96] on mark "R976343521" at bounding box center [75, 98] width 32 height 6
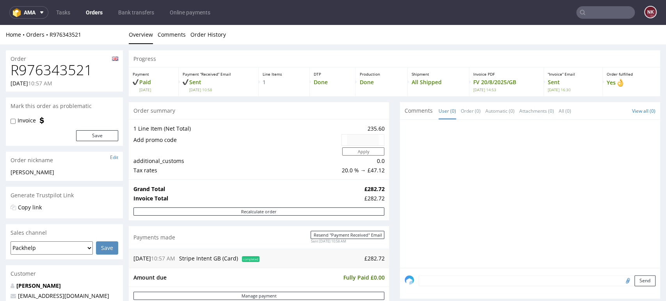
scroll to position [216, 0]
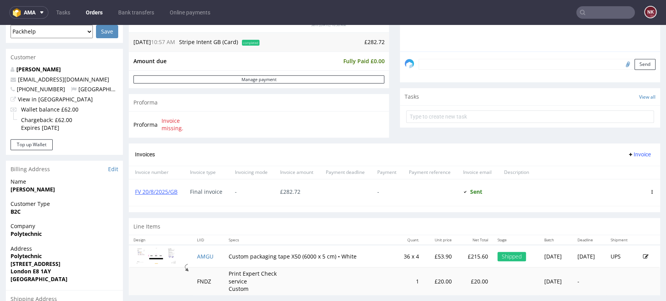
click at [460, 256] on p "£215.60" at bounding box center [473, 257] width 27 height 8
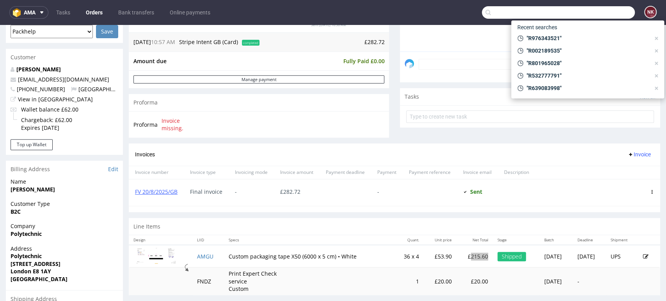
click at [611, 18] on input "text" at bounding box center [558, 12] width 153 height 12
paste input "R611338373"
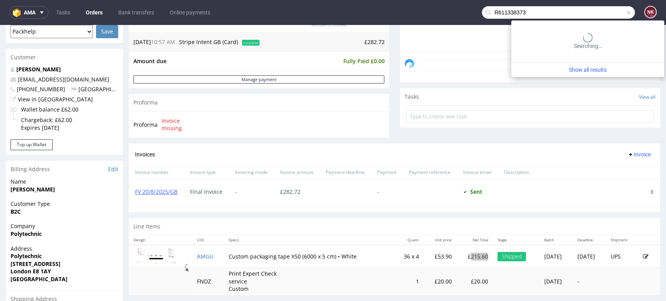
type input "R611338373"
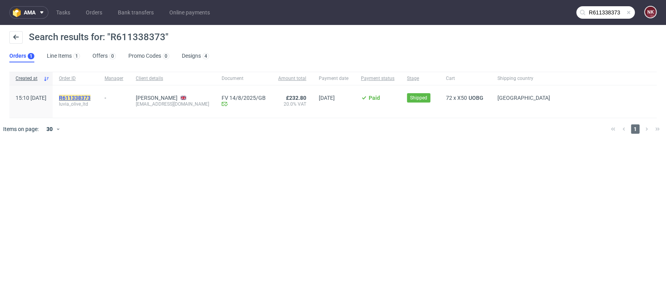
click at [90, 96] on mark "R611338373" at bounding box center [75, 98] width 32 height 6
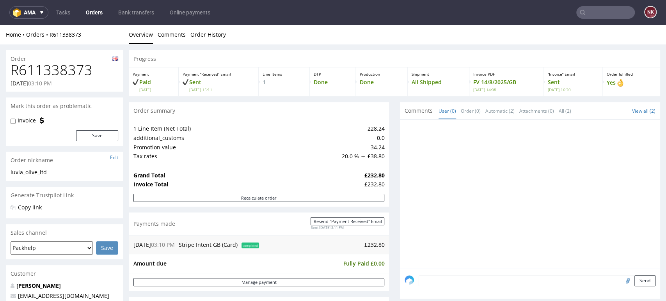
click at [386, 237] on div "Progress Payment Paid Tue 22 Jul Payment “Received” Email Sent Tue 22 Jul 15:11…" at bounding box center [394, 263] width 531 height 427
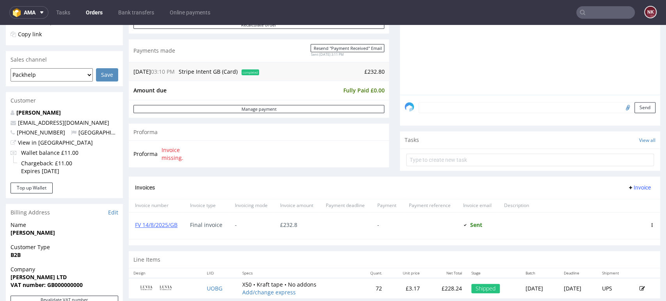
scroll to position [260, 0]
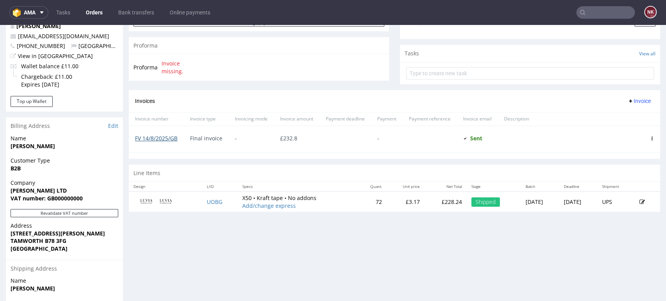
click at [141, 135] on link "FV 14/8/2025/GB" at bounding box center [156, 138] width 42 height 7
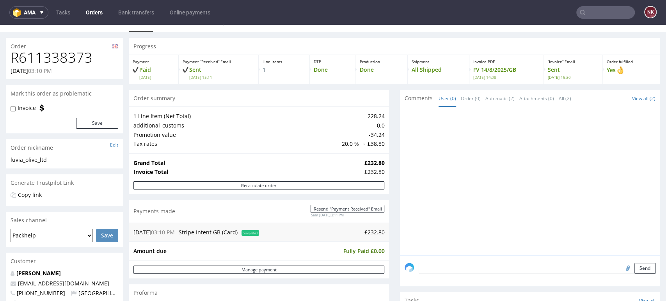
scroll to position [0, 0]
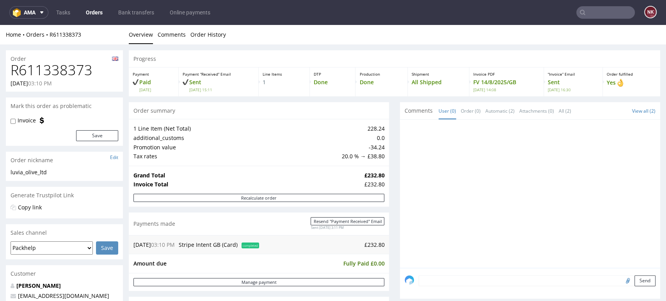
click at [609, 12] on input "text" at bounding box center [605, 12] width 58 height 12
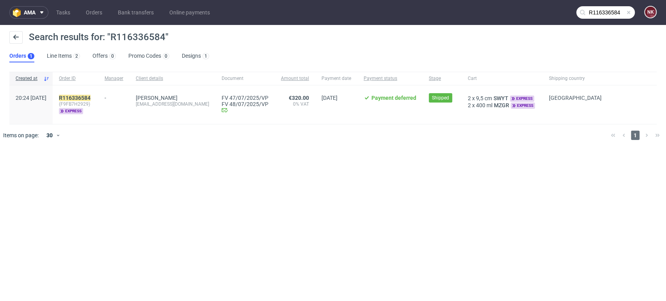
click at [616, 10] on input "R116336584" at bounding box center [605, 12] width 58 height 12
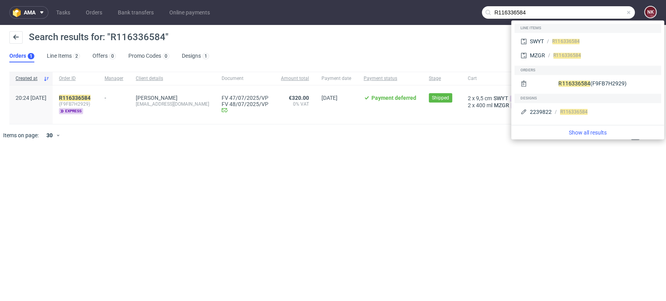
drag, startPoint x: 578, startPoint y: 16, endPoint x: 393, endPoint y: 16, distance: 184.8
click at [394, 16] on nav "ama Tasks Orders Bank transfers Online payments R116336584 NK" at bounding box center [333, 12] width 666 height 25
paste input "23916342"
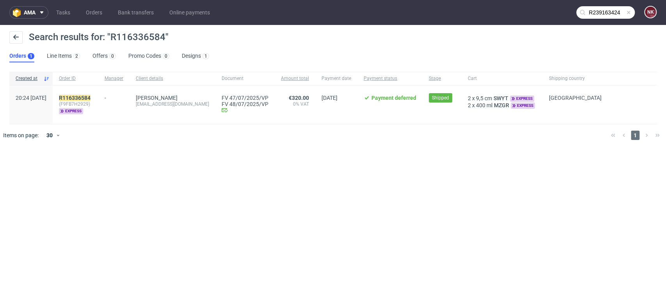
type input "R239163424"
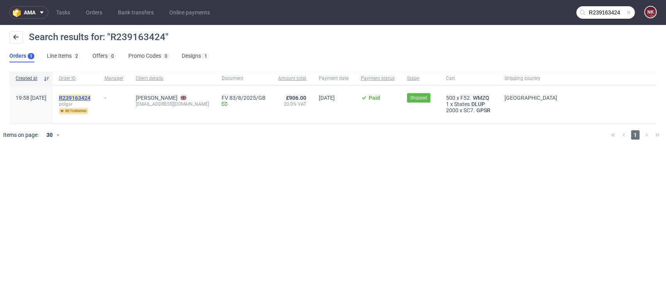
click at [90, 97] on mark "R239163424" at bounding box center [75, 98] width 32 height 6
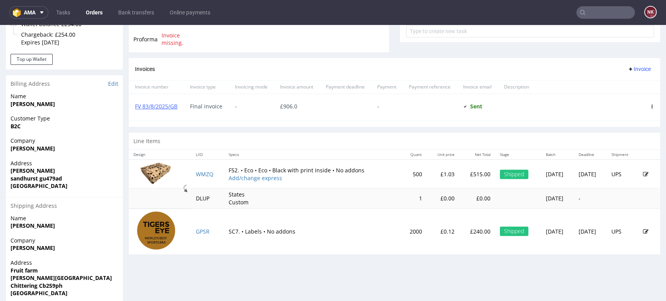
scroll to position [303, 0]
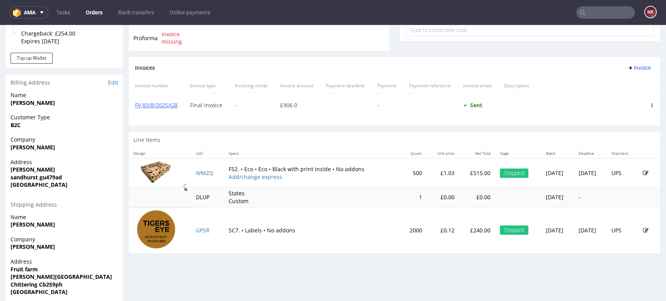
click at [464, 228] on p "£240.00" at bounding box center [477, 231] width 27 height 8
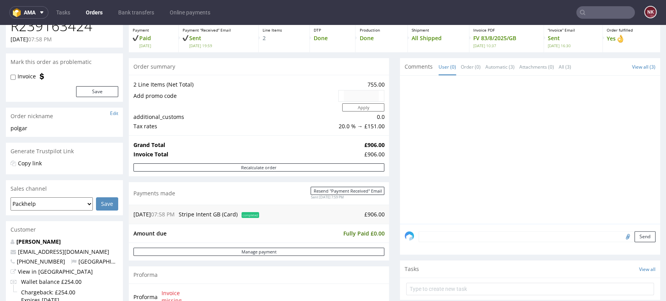
scroll to position [43, 0]
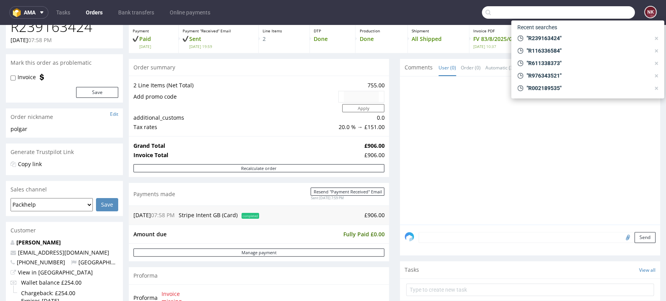
click at [598, 11] on input "text" at bounding box center [558, 12] width 153 height 12
paste input "R205295381"
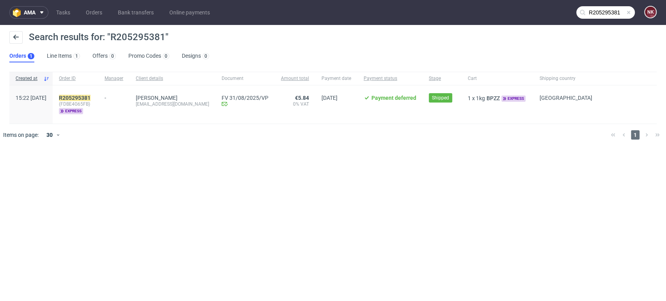
click at [605, 13] on input "R205295381" at bounding box center [605, 12] width 58 height 12
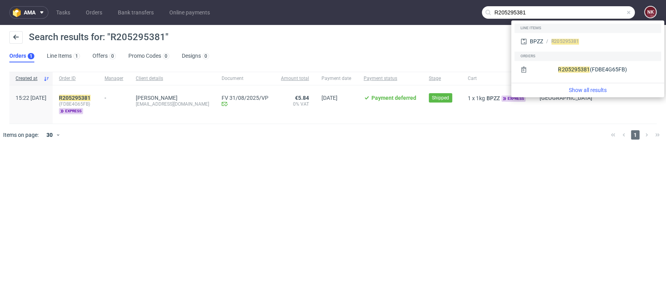
drag, startPoint x: 605, startPoint y: 13, endPoint x: 428, endPoint y: 14, distance: 177.0
click at [428, 14] on nav "ama Tasks Orders Bank transfers Online payments R205295381 NK" at bounding box center [333, 12] width 666 height 25
paste input "640374205"
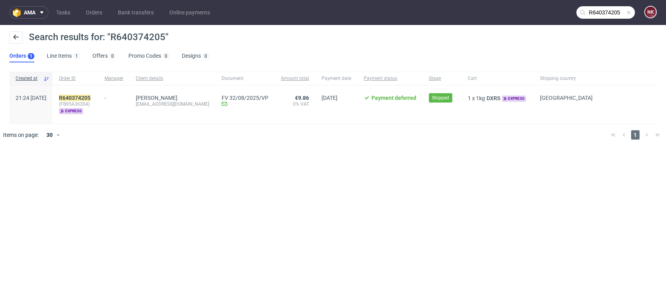
click at [622, 10] on input "R640374205" at bounding box center [605, 12] width 58 height 12
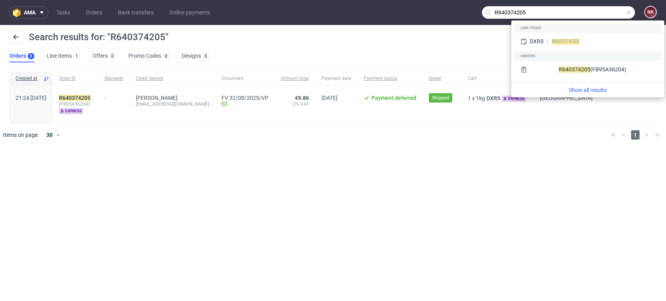
drag, startPoint x: 550, startPoint y: 19, endPoint x: 496, endPoint y: 12, distance: 54.3
click at [449, 18] on nav "ama Tasks Orders Bank transfers Online payments R640374205 NK" at bounding box center [333, 12] width 666 height 25
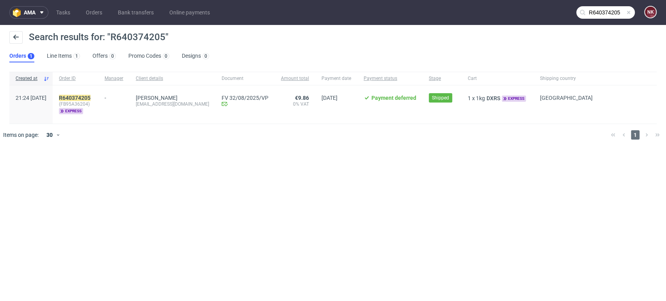
click at [609, 14] on input "R640374205" at bounding box center [605, 12] width 58 height 12
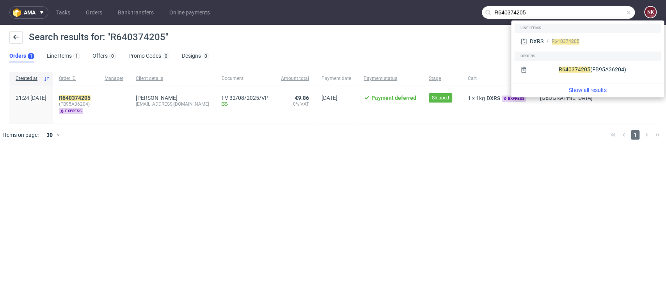
drag, startPoint x: 529, startPoint y: 9, endPoint x: 416, endPoint y: 9, distance: 112.7
click at [417, 9] on nav "ama Tasks Orders Bank transfers Online payments R640374205 NK" at bounding box center [333, 12] width 666 height 25
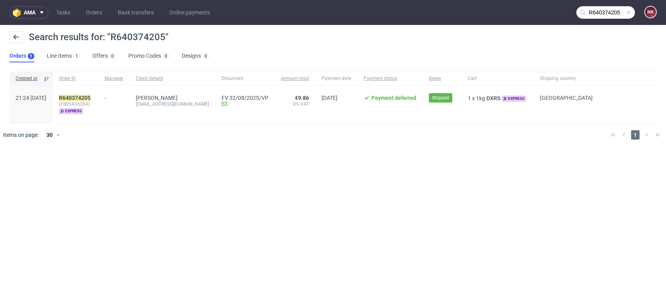
paste input "27785554"
type input "R277855545"
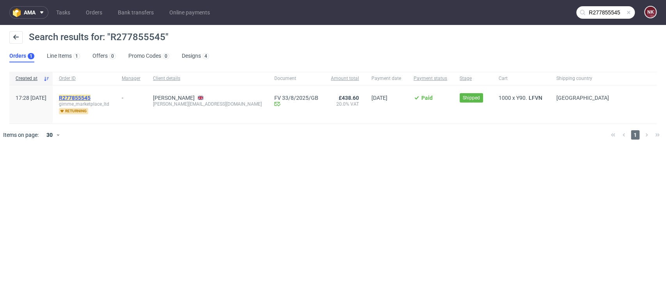
click at [90, 98] on mark "R277855545" at bounding box center [75, 98] width 32 height 6
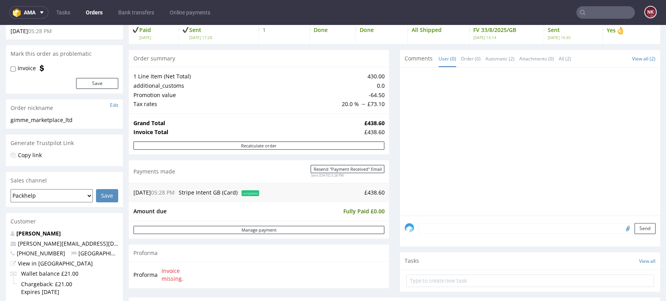
scroll to position [216, 0]
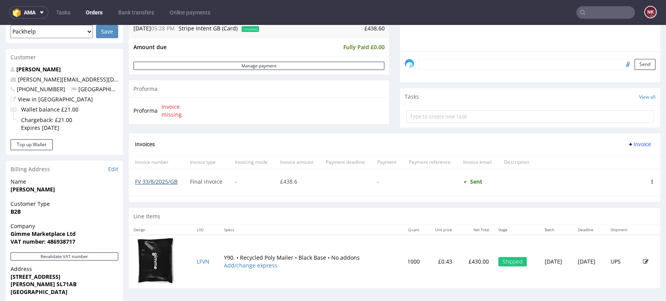
click at [170, 182] on link "FV 33/8/2025/GB" at bounding box center [156, 181] width 42 height 7
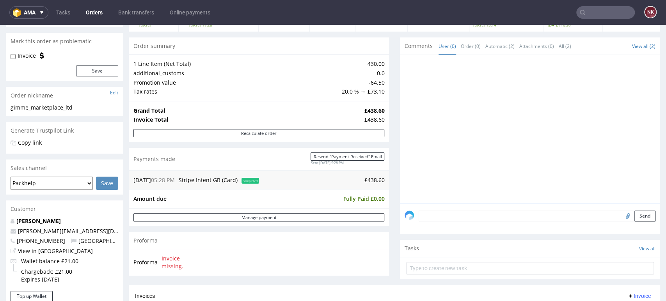
scroll to position [0, 0]
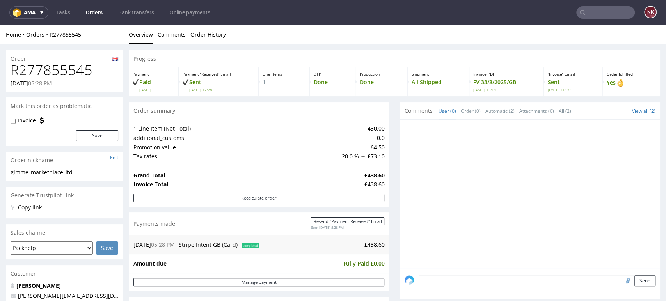
click at [588, 14] on input "text" at bounding box center [605, 12] width 58 height 12
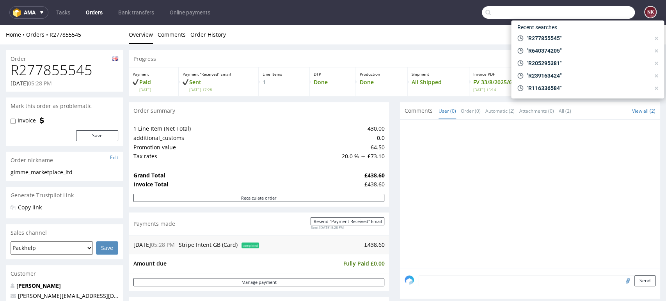
paste input "R812236576"
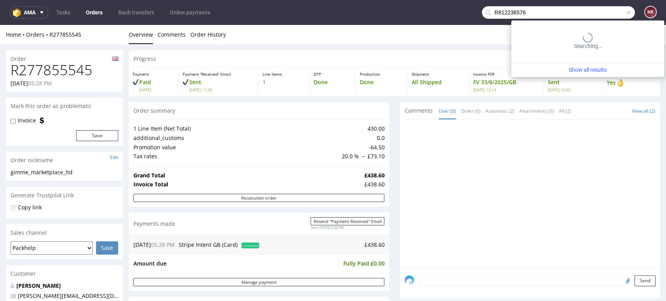
type input "R812236576"
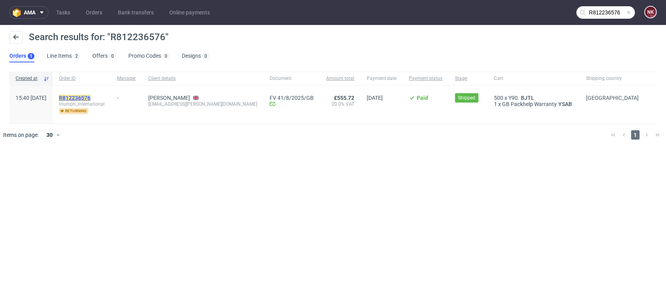
click at [90, 99] on mark "R812236576" at bounding box center [75, 98] width 32 height 6
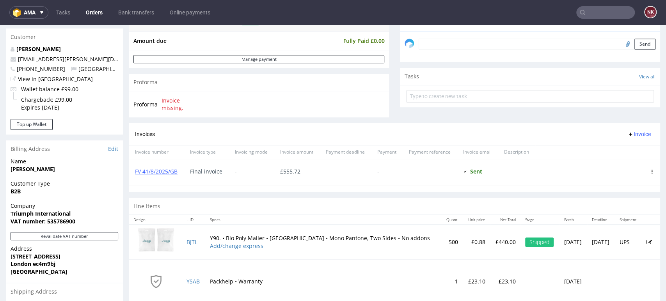
scroll to position [260, 0]
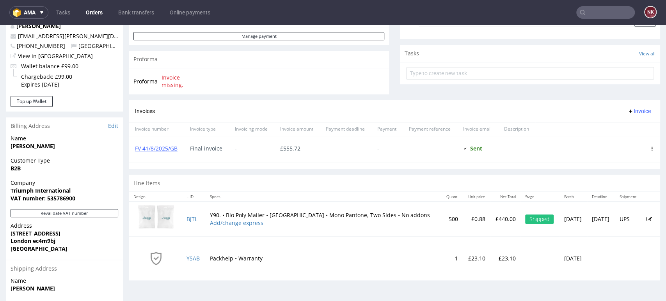
click at [494, 218] on p "£440.00" at bounding box center [504, 219] width 21 height 8
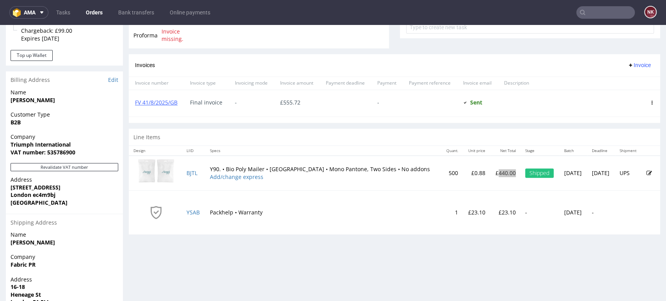
scroll to position [346, 0]
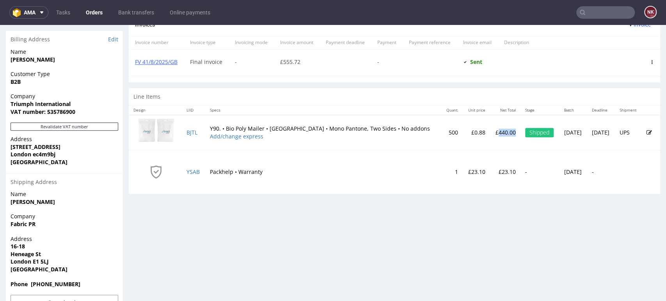
click at [494, 132] on p "£440.00" at bounding box center [504, 133] width 21 height 8
click at [611, 13] on input "text" at bounding box center [605, 12] width 58 height 12
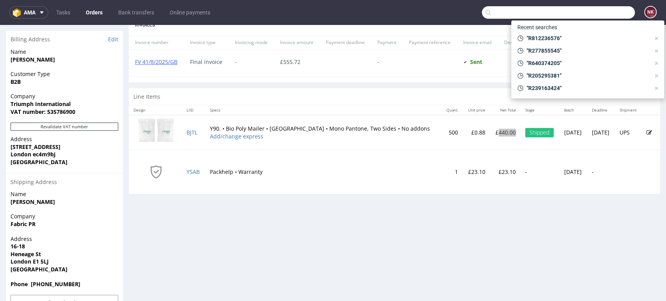
paste input "R814344480"
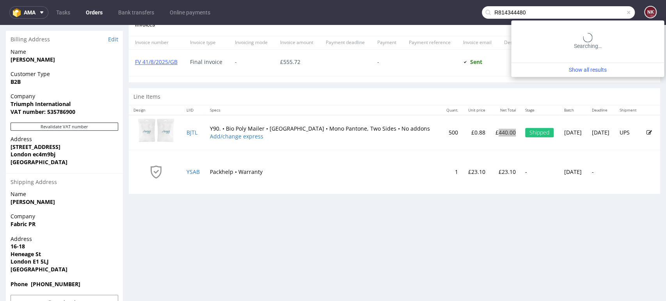
type input "R814344480"
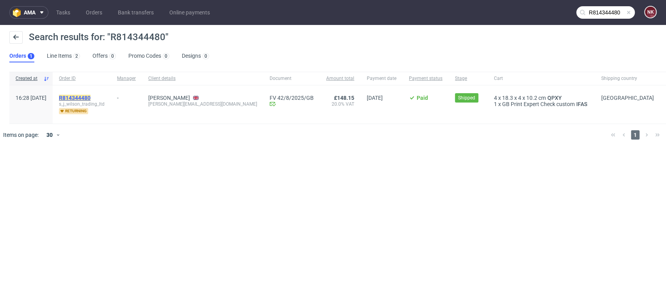
click at [90, 97] on mark "R814344480" at bounding box center [75, 98] width 32 height 6
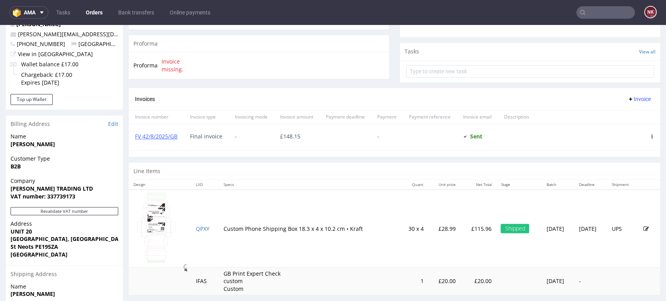
scroll to position [303, 0]
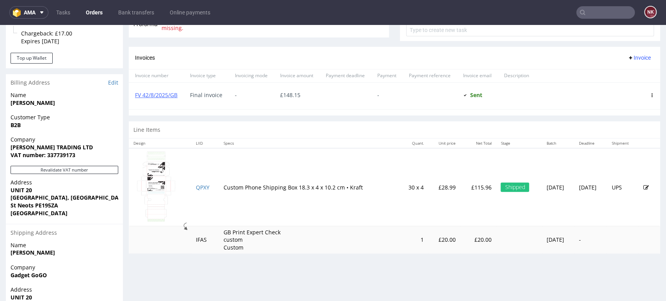
click at [465, 186] on p "£115.96" at bounding box center [478, 188] width 27 height 8
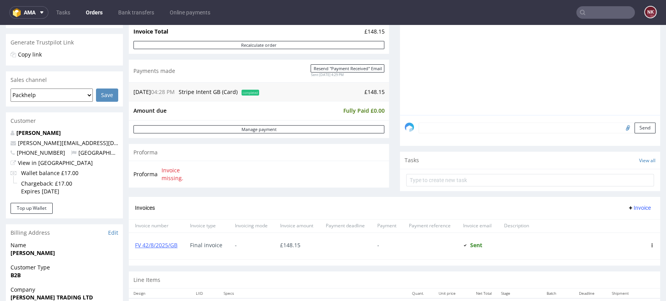
scroll to position [87, 0]
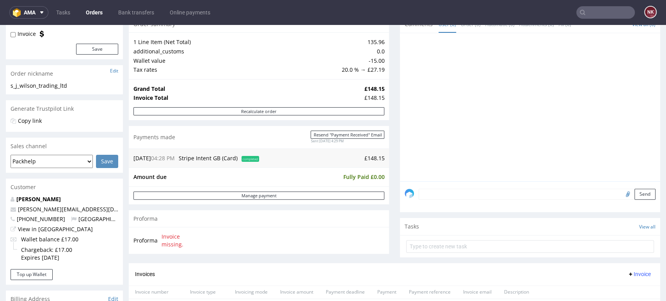
click at [367, 159] on td "£148.15" at bounding box center [322, 158] width 123 height 9
click at [452, 164] on div at bounding box center [531, 109] width 255 height 143
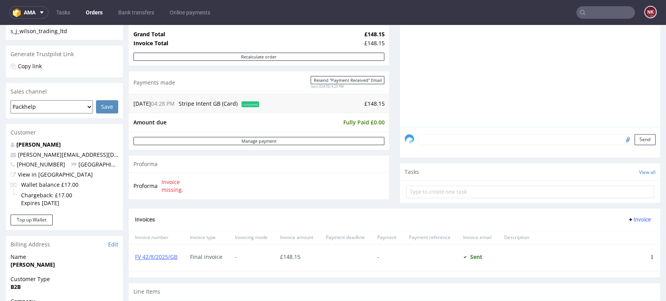
scroll to position [260, 0]
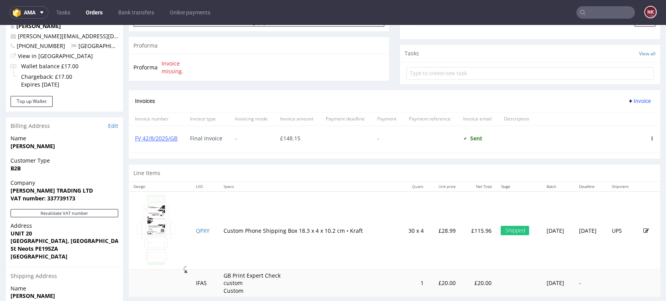
click at [89, 8] on link "Orders" at bounding box center [94, 12] width 26 height 12
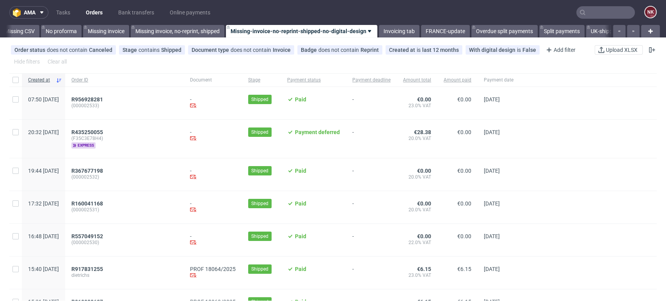
scroll to position [0, 1104]
click at [586, 11] on input "text" at bounding box center [605, 12] width 58 height 12
paste input "R639083998"
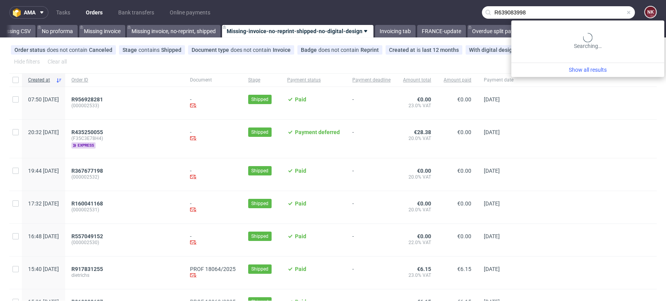
type input "R639083998"
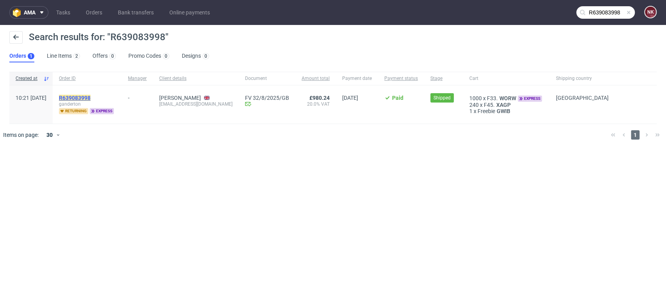
click at [90, 95] on mark "R639083998" at bounding box center [75, 98] width 32 height 6
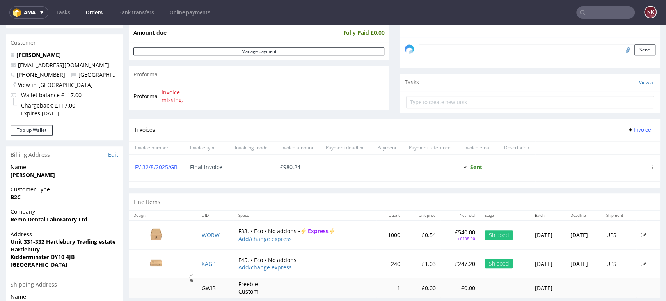
scroll to position [303, 0]
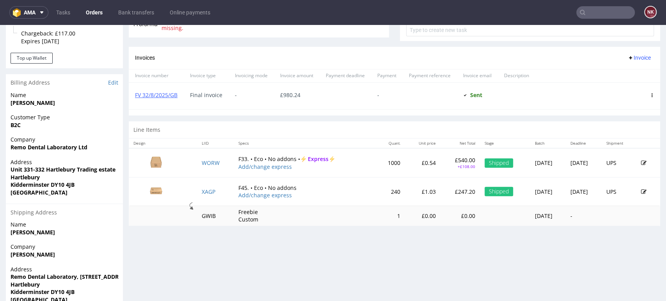
drag, startPoint x: 433, startPoint y: 260, endPoint x: 429, endPoint y: 260, distance: 4.3
click at [433, 260] on div "Progress Payment Paid Fri 01 Aug Payment “Received” Email Sent Fri 1 Aug 10:21 …" at bounding box center [394, 46] width 531 height 598
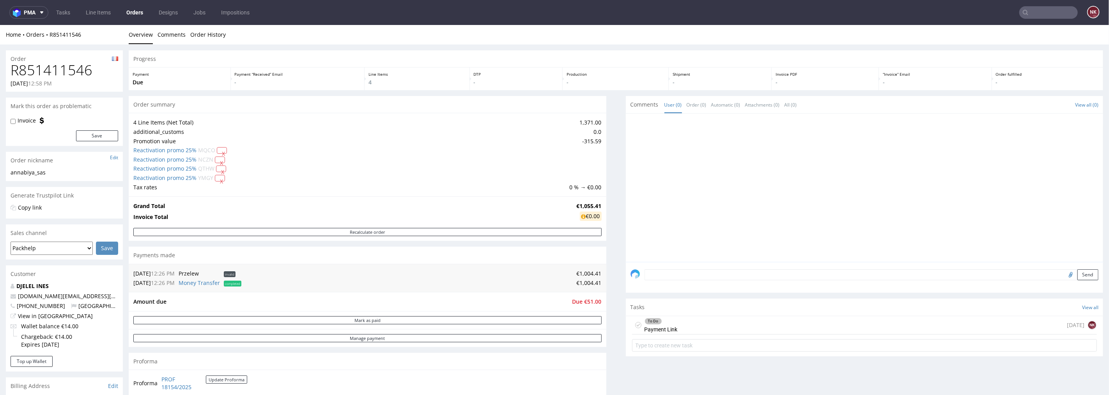
click at [680, 321] on div "To Do Payment Link today NK" at bounding box center [864, 324] width 465 height 18
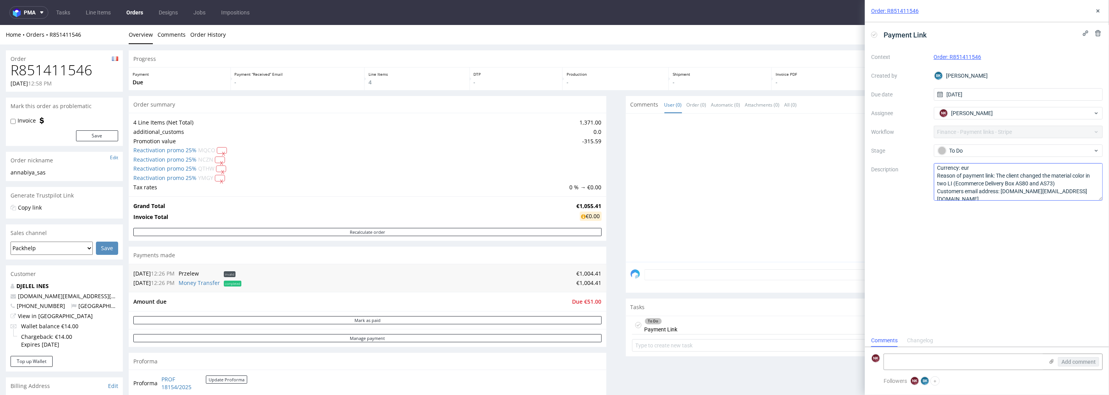
scroll to position [16, 0]
drag, startPoint x: 1062, startPoint y: 186, endPoint x: 1003, endPoint y: 189, distance: 58.9
click at [1003, 189] on textarea "Amount: The amount due Currency: eur Reason of payment link: The client changed…" at bounding box center [1018, 181] width 169 height 37
click at [77, 71] on h1 "R851411546" at bounding box center [65, 70] width 108 height 16
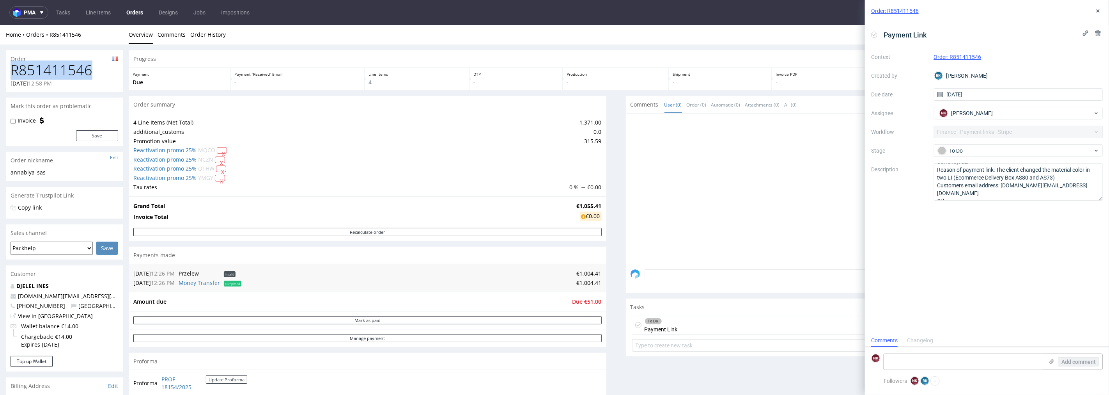
copy h1 "R851411546"
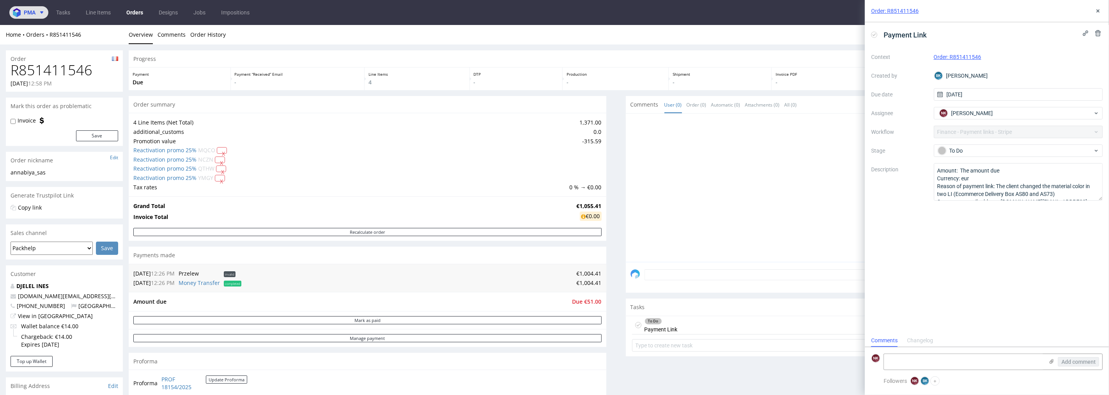
click at [24, 12] on span "pma" at bounding box center [30, 12] width 12 height 5
click at [28, 33] on span "Accounting Management App" at bounding box center [58, 35] width 63 height 5
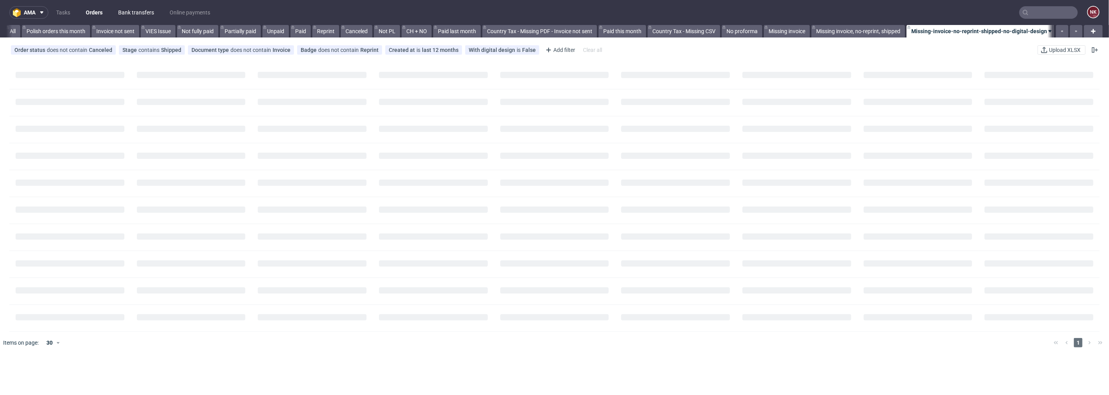
click at [131, 9] on link "Bank transfers" at bounding box center [135, 12] width 45 height 12
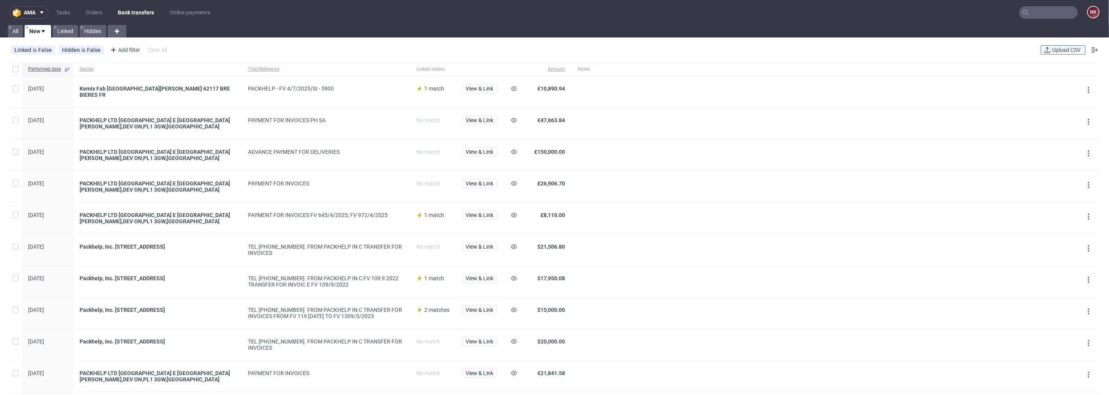
click at [1053, 47] on span "Upload CSV" at bounding box center [1066, 49] width 32 height 5
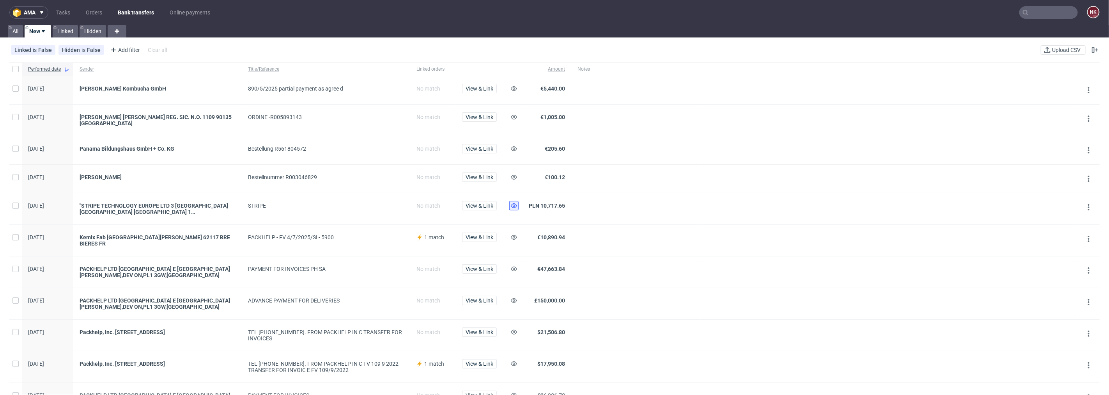
click at [513, 205] on icon at bounding box center [514, 205] width 6 height 6
click at [486, 87] on span "View & Link" at bounding box center [480, 88] width 28 height 5
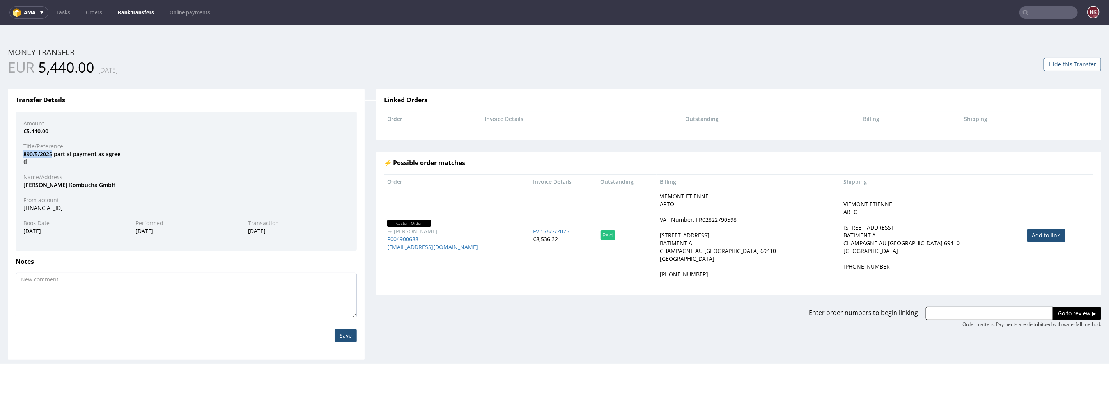
drag, startPoint x: 52, startPoint y: 152, endPoint x: 18, endPoint y: 153, distance: 34.7
click at [18, 153] on div "890/5/2025 partial payment as agree d" at bounding box center [186, 157] width 337 height 15
copy div "890/5/2025"
click at [979, 315] on input "text" at bounding box center [989, 312] width 127 height 13
paste input "R311535431"
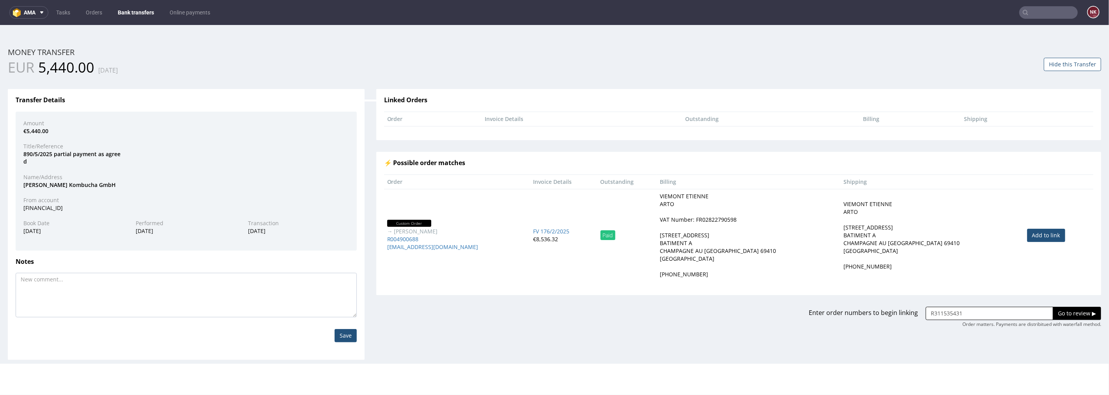
type input "R311535431"
click at [1066, 310] on input "Go to review ▶" at bounding box center [1077, 312] width 48 height 13
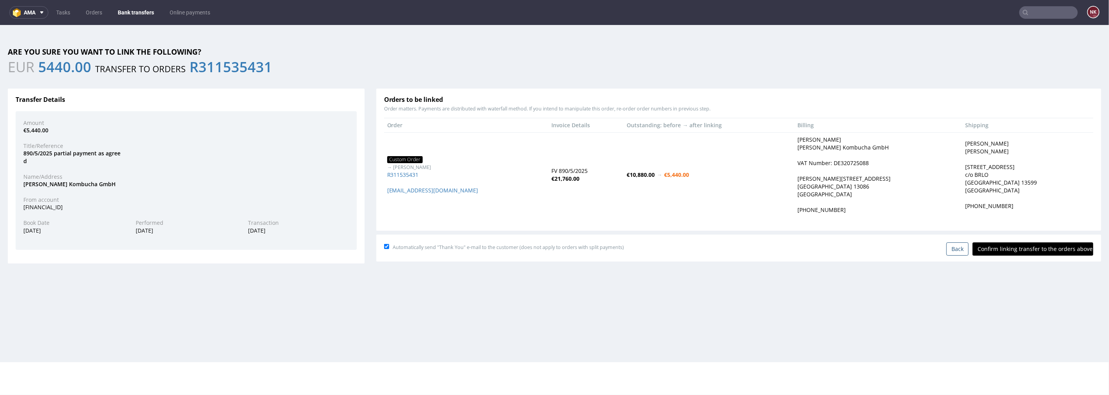
click at [1023, 251] on input "Confirm linking transfer to the orders above" at bounding box center [1032, 248] width 121 height 13
type input "In progress..."
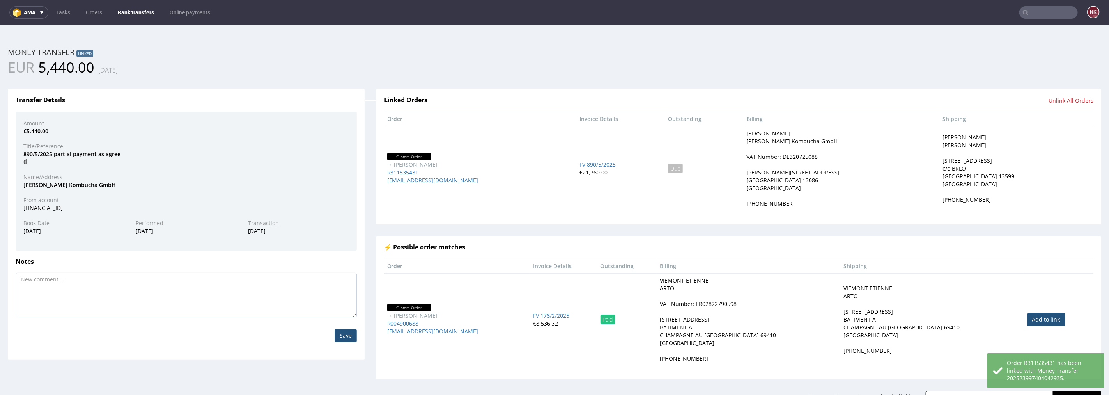
click at [65, 69] on span "5,440.00" at bounding box center [66, 66] width 56 height 19
click at [475, 106] on div "Linked Orders" at bounding box center [558, 103] width 361 height 15
click at [138, 6] on link "Bank transfers" at bounding box center [136, 12] width 46 height 12
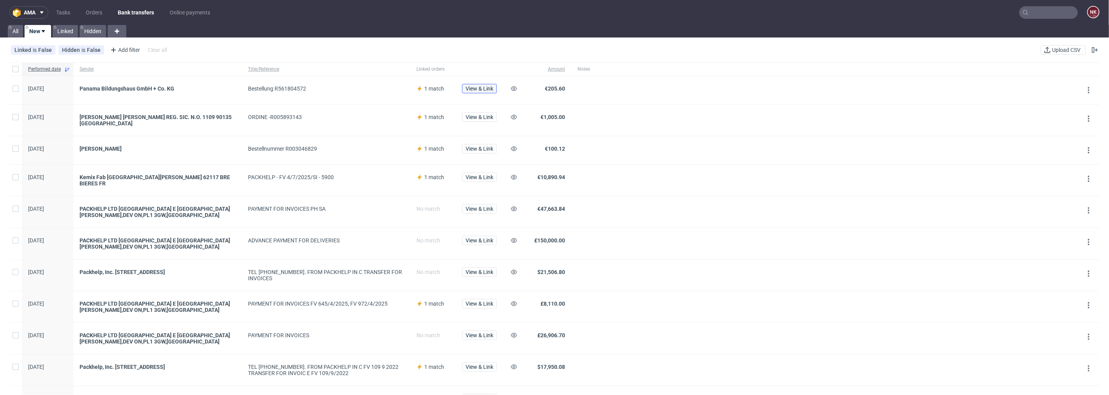
click at [485, 89] on span "View & Link" at bounding box center [480, 88] width 28 height 5
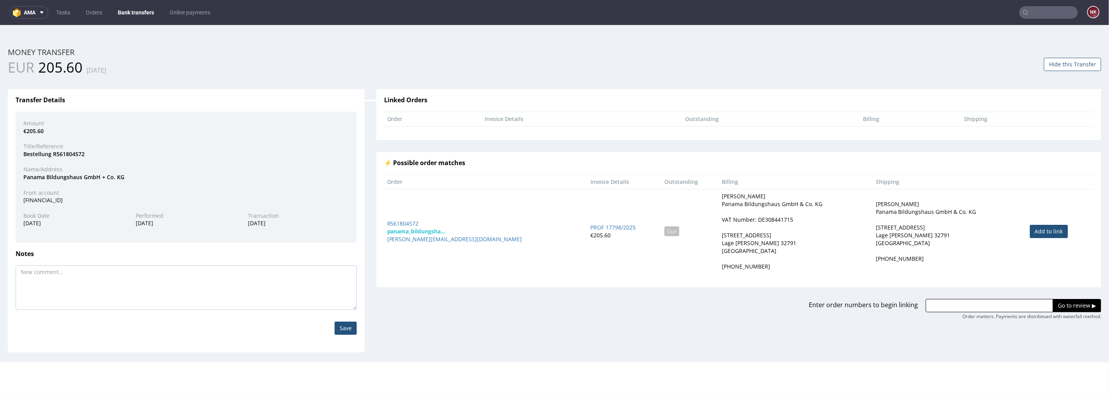
click at [1032, 232] on link "Add to link" at bounding box center [1049, 230] width 38 height 13
type input "R561804572"
click at [1063, 304] on input "Go to review ▶" at bounding box center [1077, 304] width 48 height 13
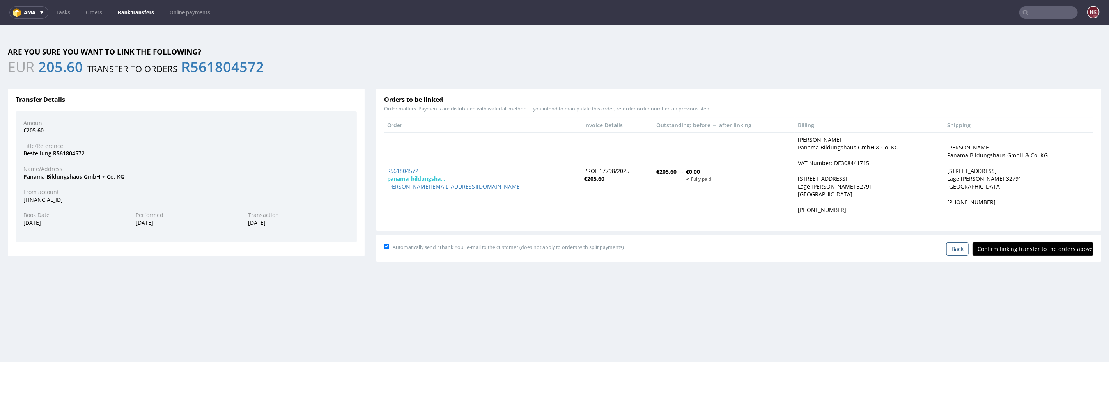
click at [1036, 248] on input "Confirm linking transfer to the orders above" at bounding box center [1032, 248] width 121 height 13
type input "In progress..."
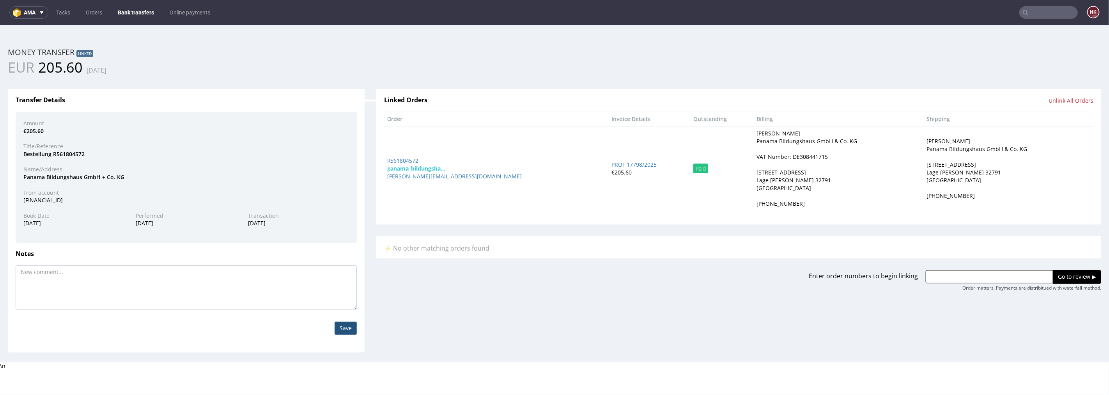
click at [127, 7] on link "Bank transfers" at bounding box center [136, 12] width 46 height 12
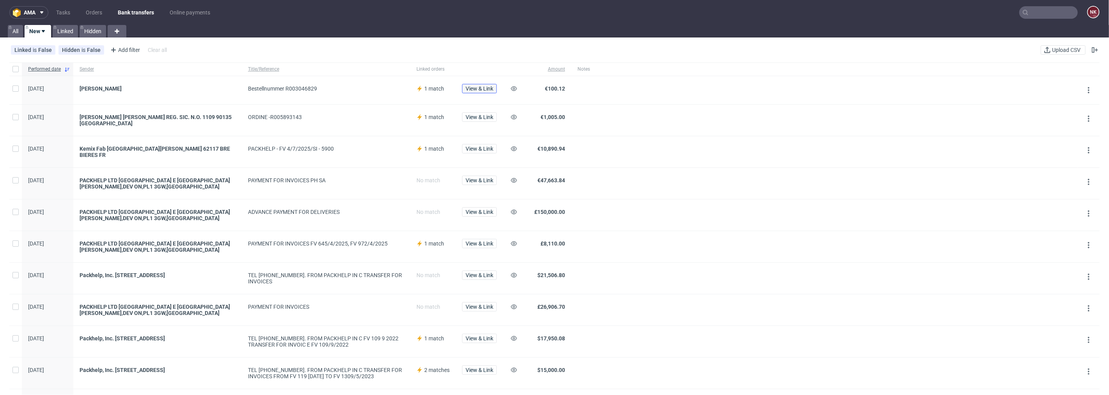
click at [486, 86] on span "View & Link" at bounding box center [480, 88] width 28 height 5
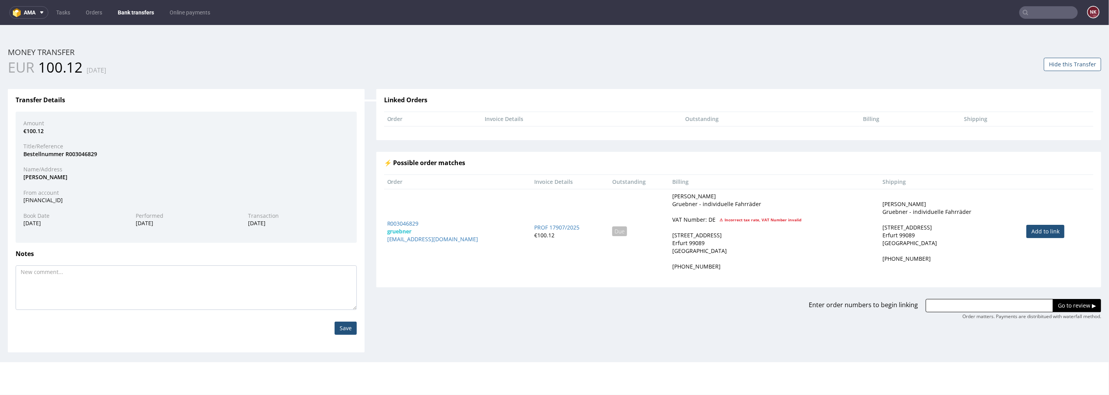
click at [1040, 227] on link "Add to link" at bounding box center [1045, 230] width 38 height 13
type input "R003046829"
click at [1069, 304] on input "Go to review ▶" at bounding box center [1077, 304] width 48 height 13
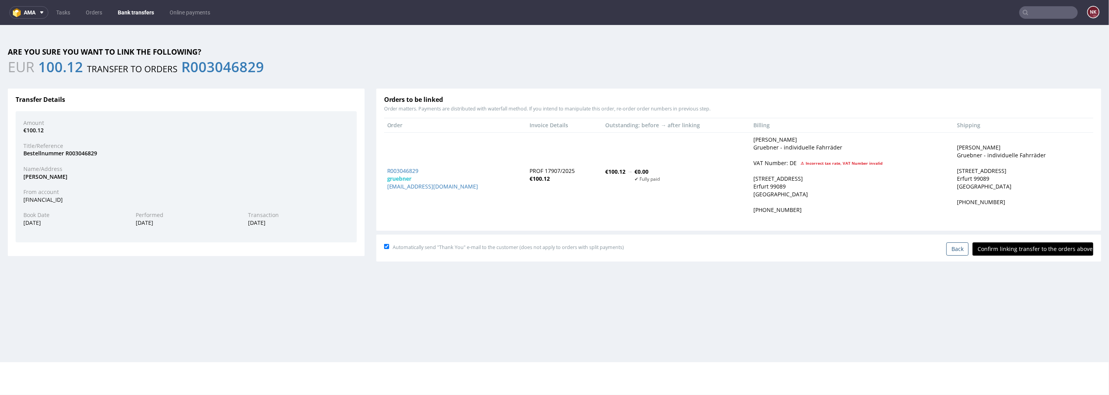
click at [1034, 248] on input "Confirm linking transfer to the orders above" at bounding box center [1032, 248] width 121 height 13
type input "In progress..."
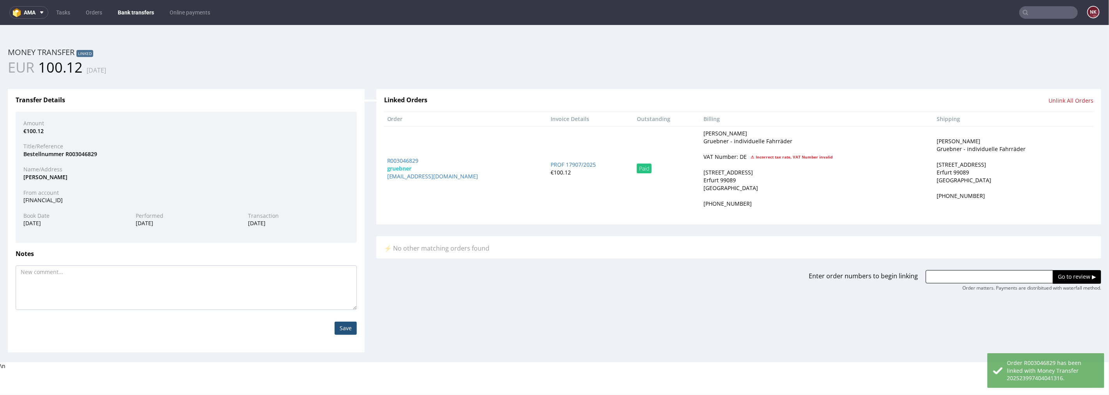
click at [130, 11] on link "Bank transfers" at bounding box center [136, 12] width 46 height 12
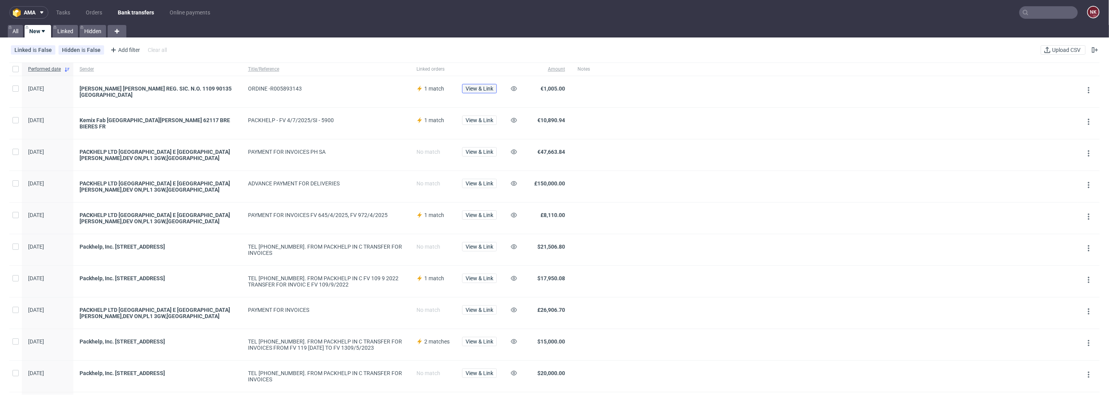
click at [476, 86] on span "View & Link" at bounding box center [480, 88] width 28 height 5
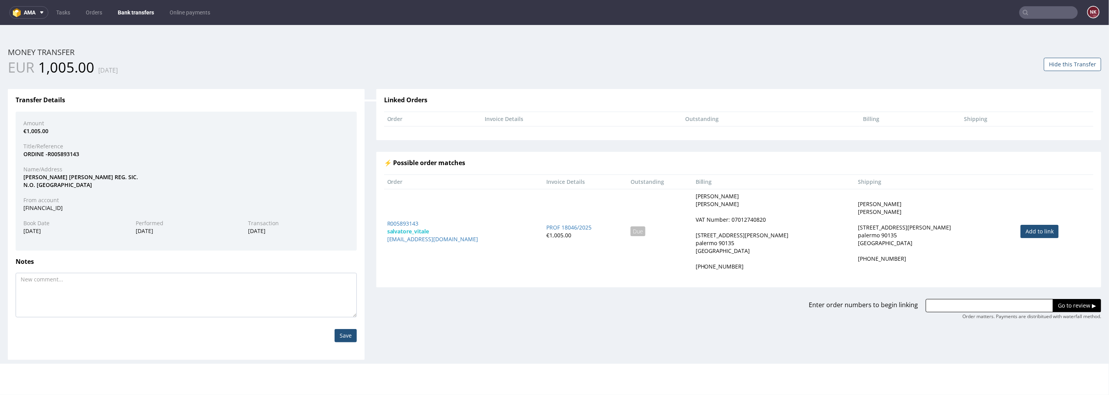
click at [1023, 228] on link "Add to link" at bounding box center [1039, 230] width 38 height 13
type input "R005893143"
click at [1059, 307] on input "Go to review ▶" at bounding box center [1077, 304] width 48 height 13
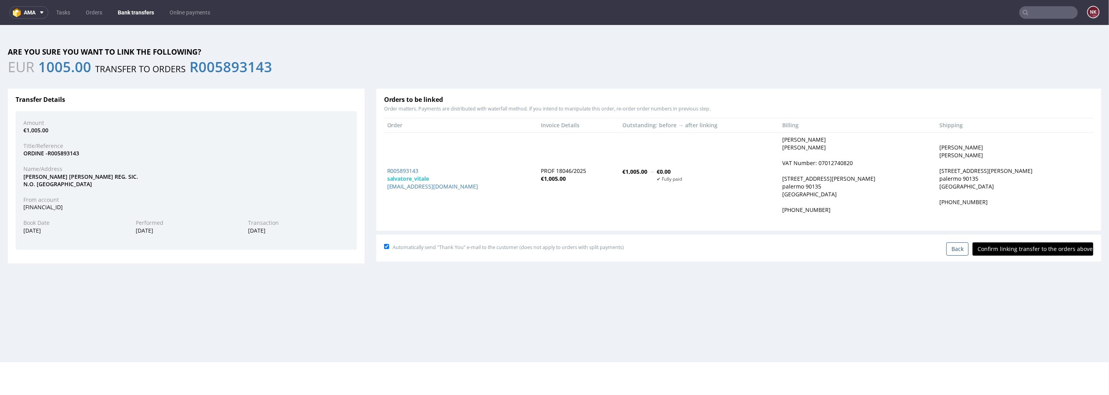
click at [1029, 250] on input "Confirm linking transfer to the orders above" at bounding box center [1032, 248] width 121 height 13
type input "In progress..."
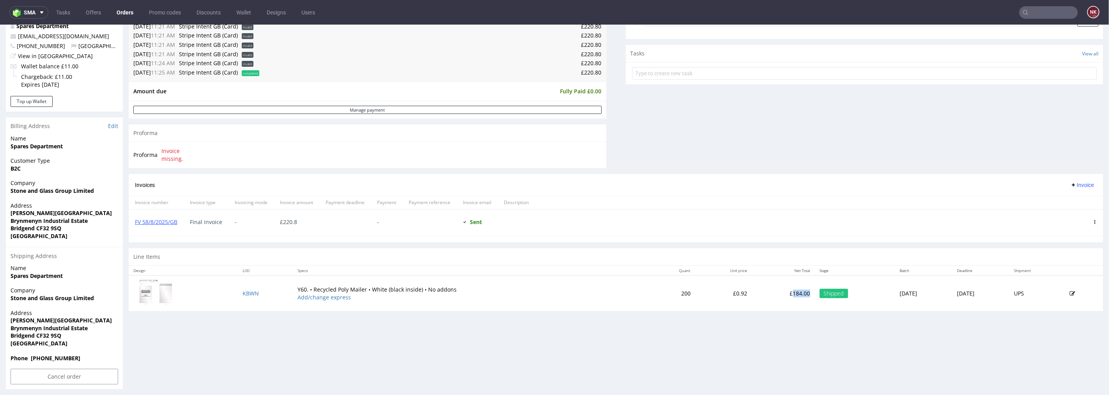
scroll to position [260, 0]
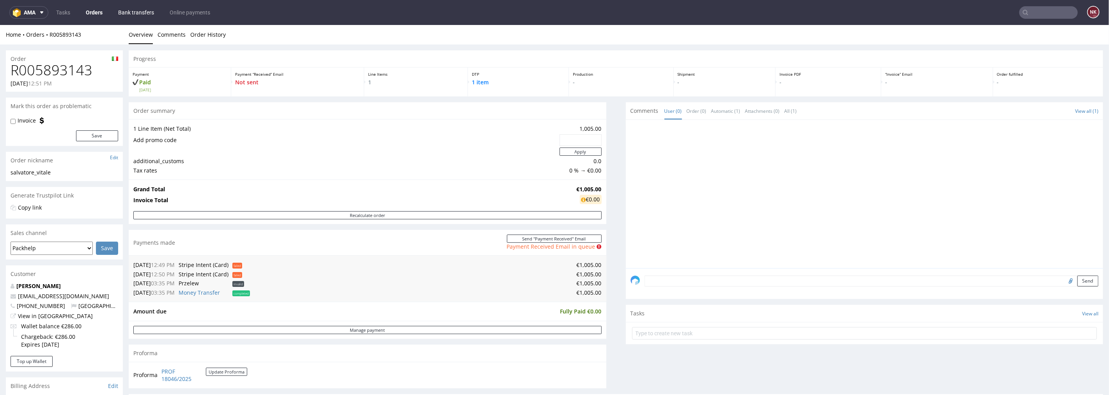
click at [131, 11] on link "Bank transfers" at bounding box center [135, 12] width 45 height 12
